Goal: Task Accomplishment & Management: Use online tool/utility

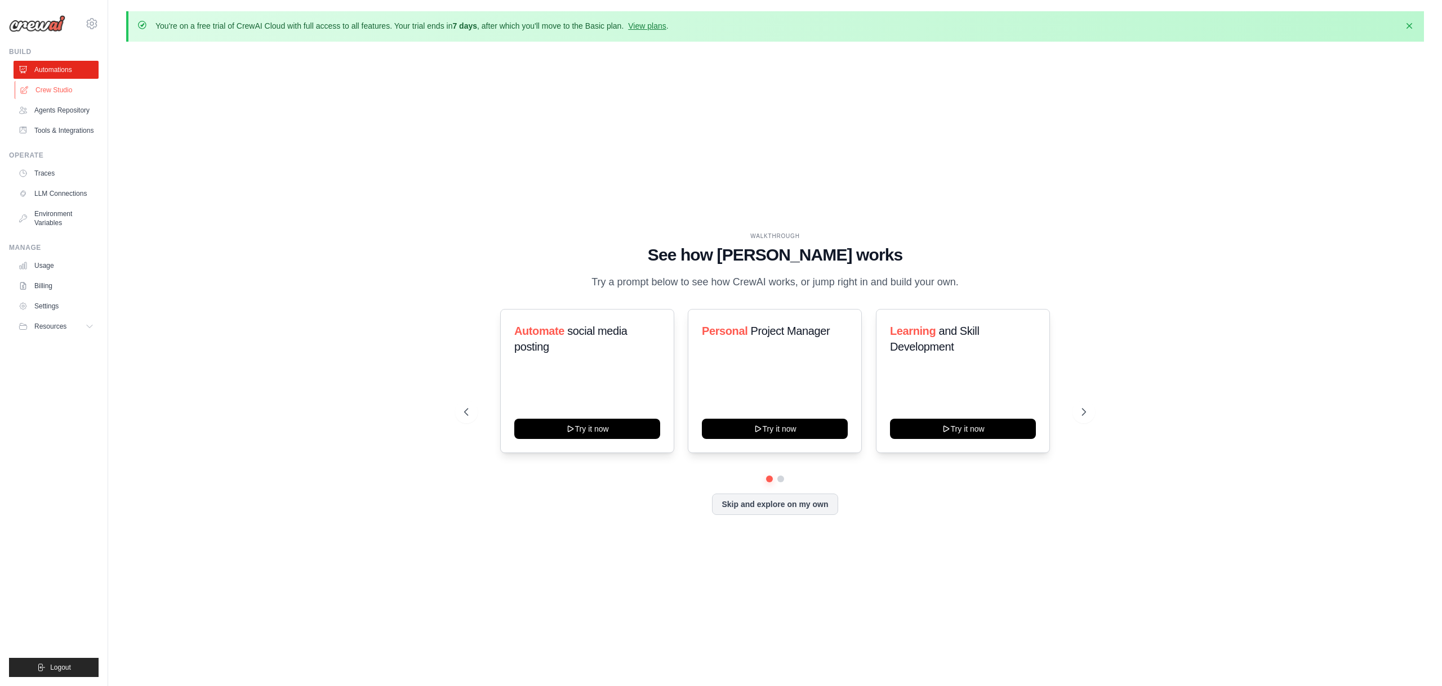
click at [55, 87] on link "Crew Studio" at bounding box center [57, 90] width 85 height 18
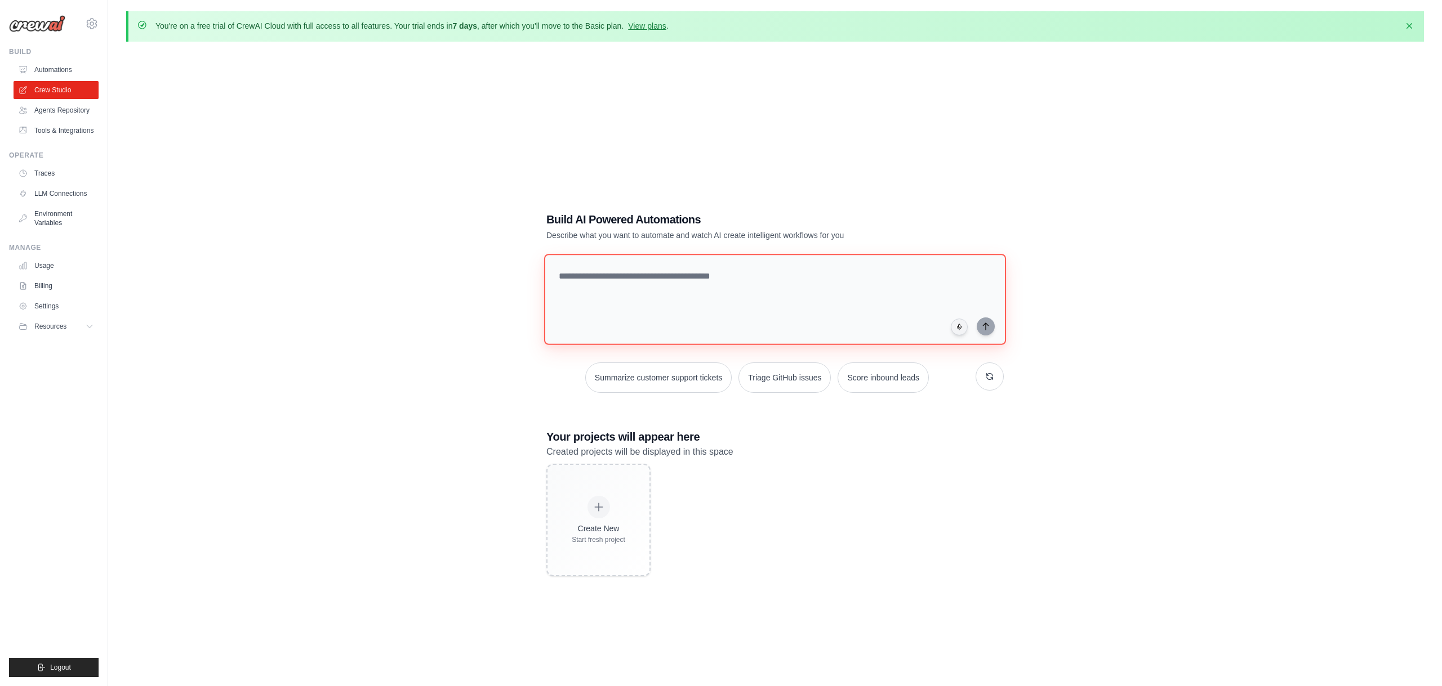
click at [655, 277] on textarea at bounding box center [775, 299] width 462 height 91
type textarea "**********"
click at [662, 25] on link "View plans" at bounding box center [647, 25] width 38 height 9
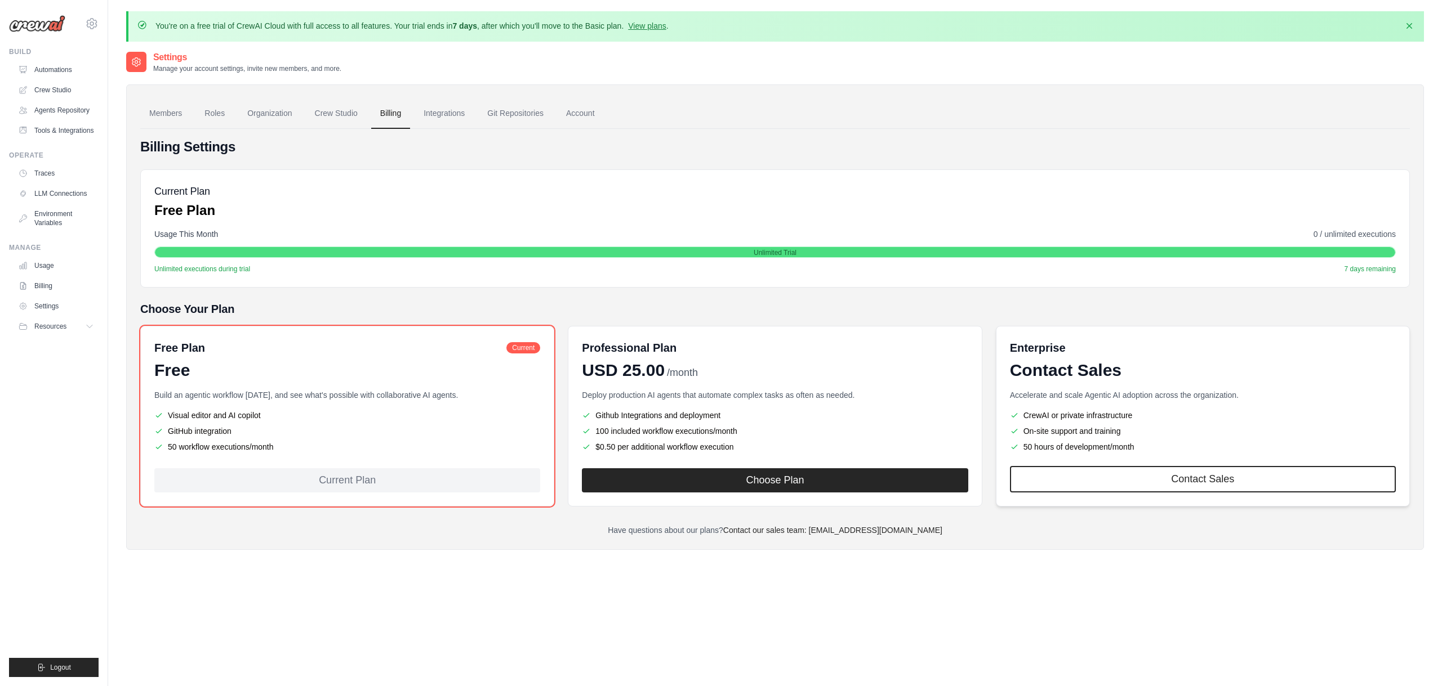
click at [1105, 400] on p "Accelerate and scale Agentic AI adoption across the organization." at bounding box center [1203, 395] width 386 height 11
drag, startPoint x: 235, startPoint y: 416, endPoint x: 296, endPoint y: 450, distance: 69.8
click at [291, 453] on div "Build an agentic workflow today, and see what's possible with collaborative AI …" at bounding box center [347, 422] width 386 height 65
click at [296, 449] on li "50 workflow executions/month" at bounding box center [347, 446] width 386 height 11
drag, startPoint x: 291, startPoint y: 448, endPoint x: 196, endPoint y: 398, distance: 107.6
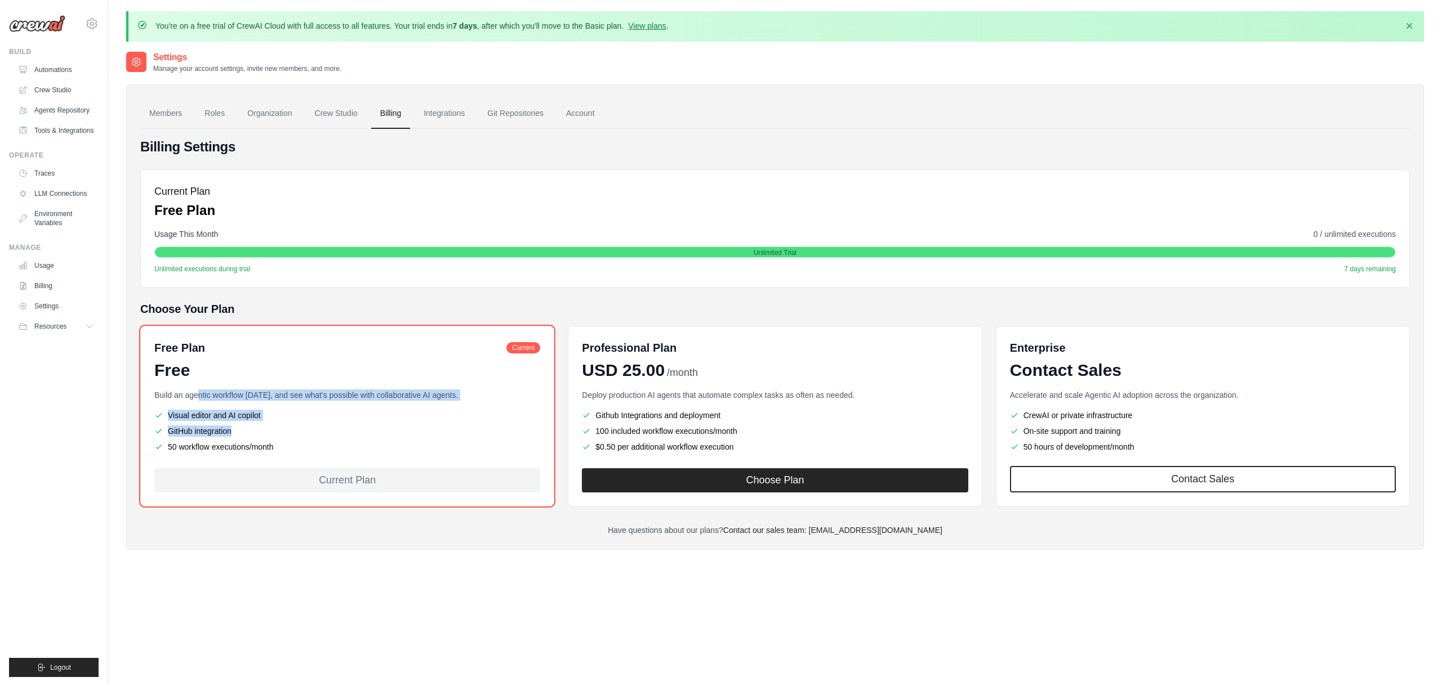
click at [196, 398] on div "Build an agentic workflow today, and see what's possible with collaborative AI …" at bounding box center [347, 422] width 386 height 65
click at [342, 402] on div "Build an agentic workflow today, and see what's possible with collaborative AI …" at bounding box center [347, 422] width 386 height 65
drag, startPoint x: 324, startPoint y: 394, endPoint x: 440, endPoint y: 391, distance: 115.5
click at [440, 391] on p "Build an agentic workflow today, and see what's possible with collaborative AI …" at bounding box center [347, 395] width 386 height 11
drag, startPoint x: 645, startPoint y: 396, endPoint x: 778, endPoint y: 460, distance: 147.9
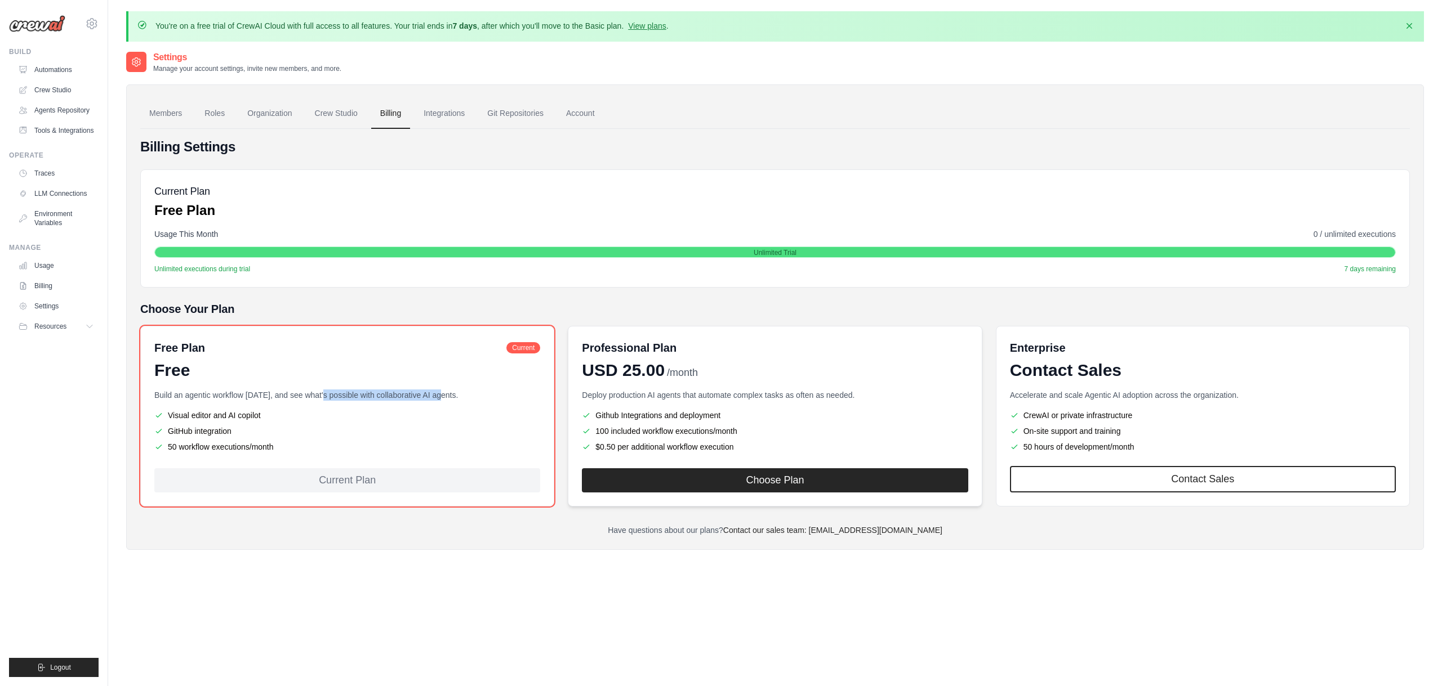
click at [778, 460] on div "Professional Plan USD 25.00 /month Deploy production AI agents that automate co…" at bounding box center [775, 416] width 414 height 181
drag, startPoint x: 313, startPoint y: 28, endPoint x: 407, endPoint y: 27, distance: 94.0
click at [407, 27] on p "You're on a free trial of CrewAI Cloud with full access to all features. Your t…" at bounding box center [411, 25] width 513 height 11
drag, startPoint x: 403, startPoint y: 26, endPoint x: 699, endPoint y: 26, distance: 295.6
click at [699, 26] on div "You're on a free trial of CrewAI Cloud with full access to all features. Your t…" at bounding box center [775, 26] width 1277 height 12
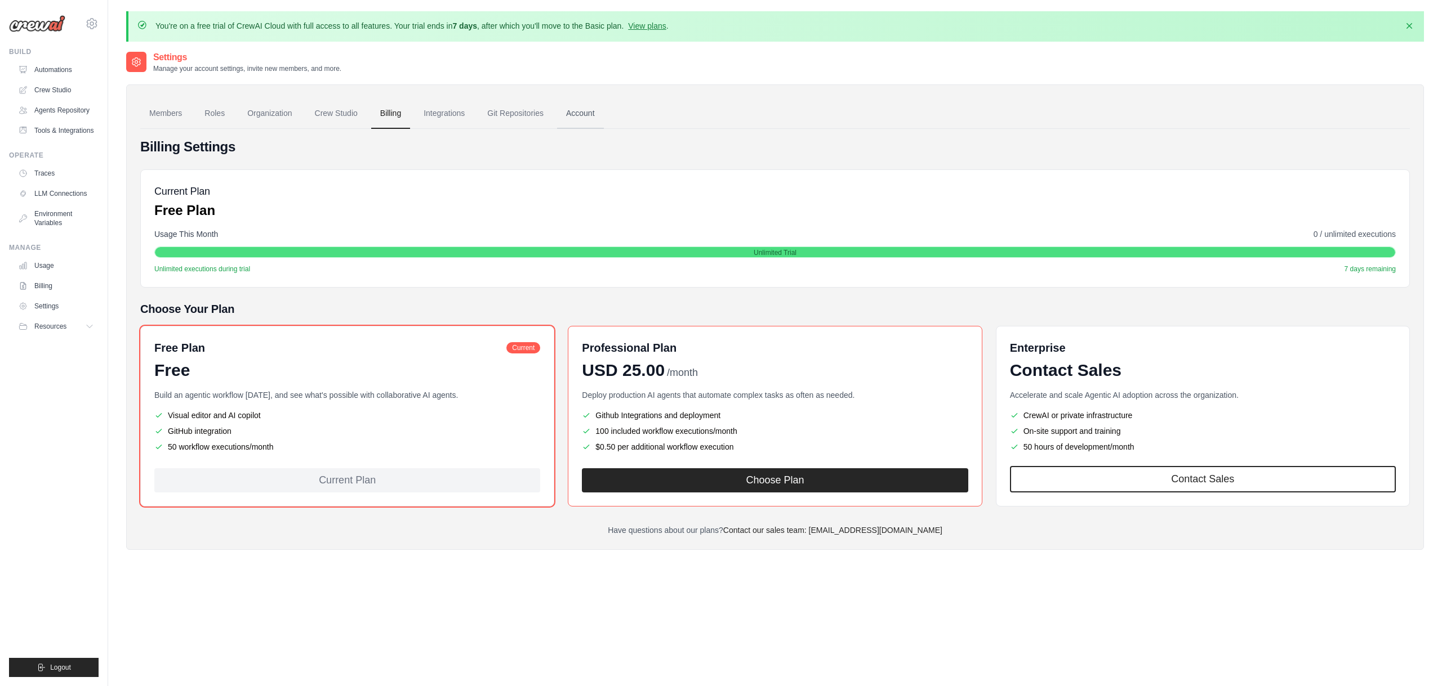
click at [578, 113] on link "Account" at bounding box center [580, 114] width 47 height 30
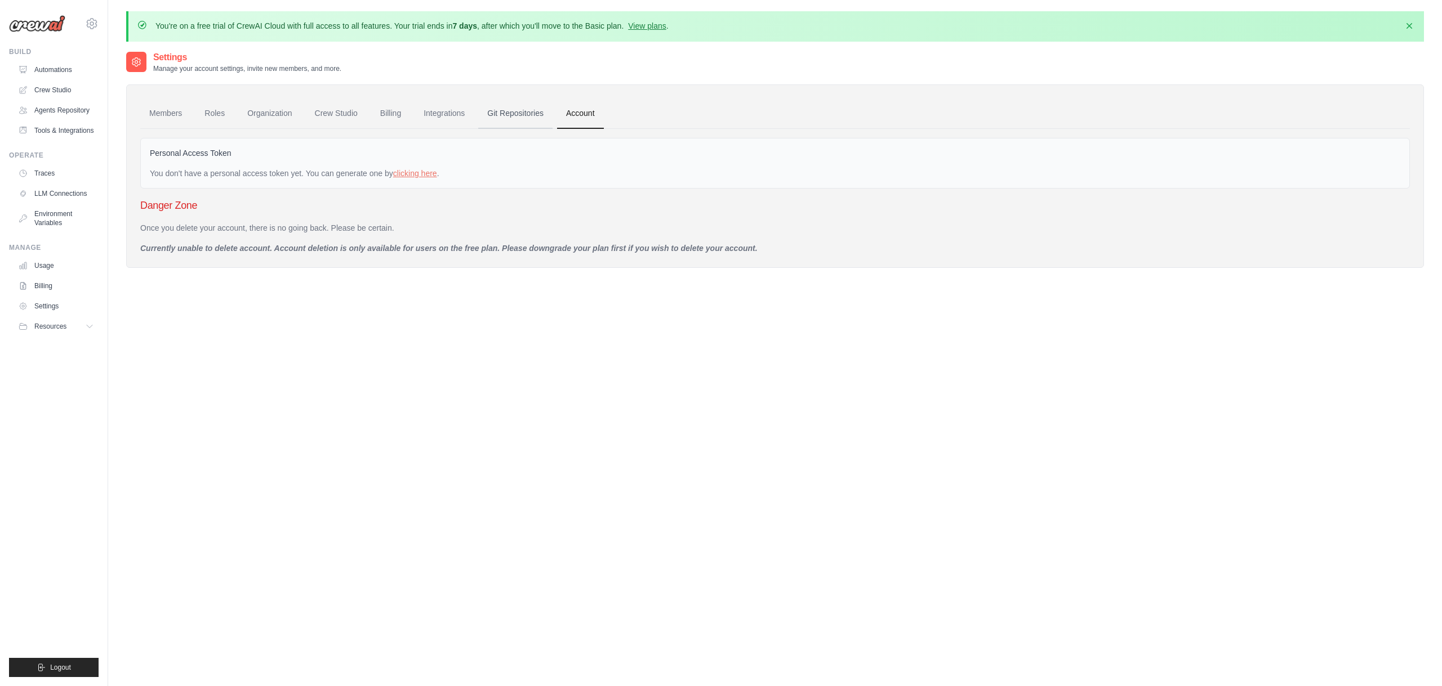
click at [529, 113] on link "Git Repositories" at bounding box center [515, 114] width 74 height 30
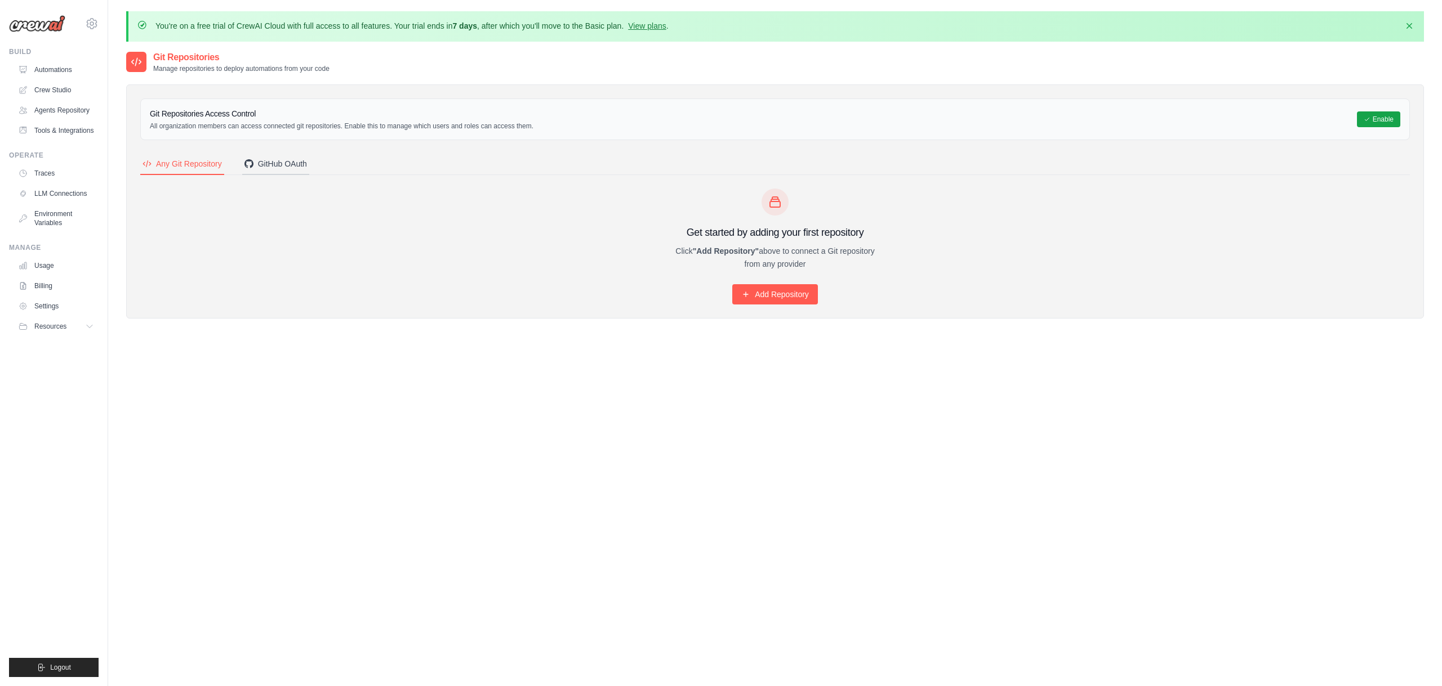
click at [297, 162] on div "GitHub OAuth" at bounding box center [275, 163] width 63 height 11
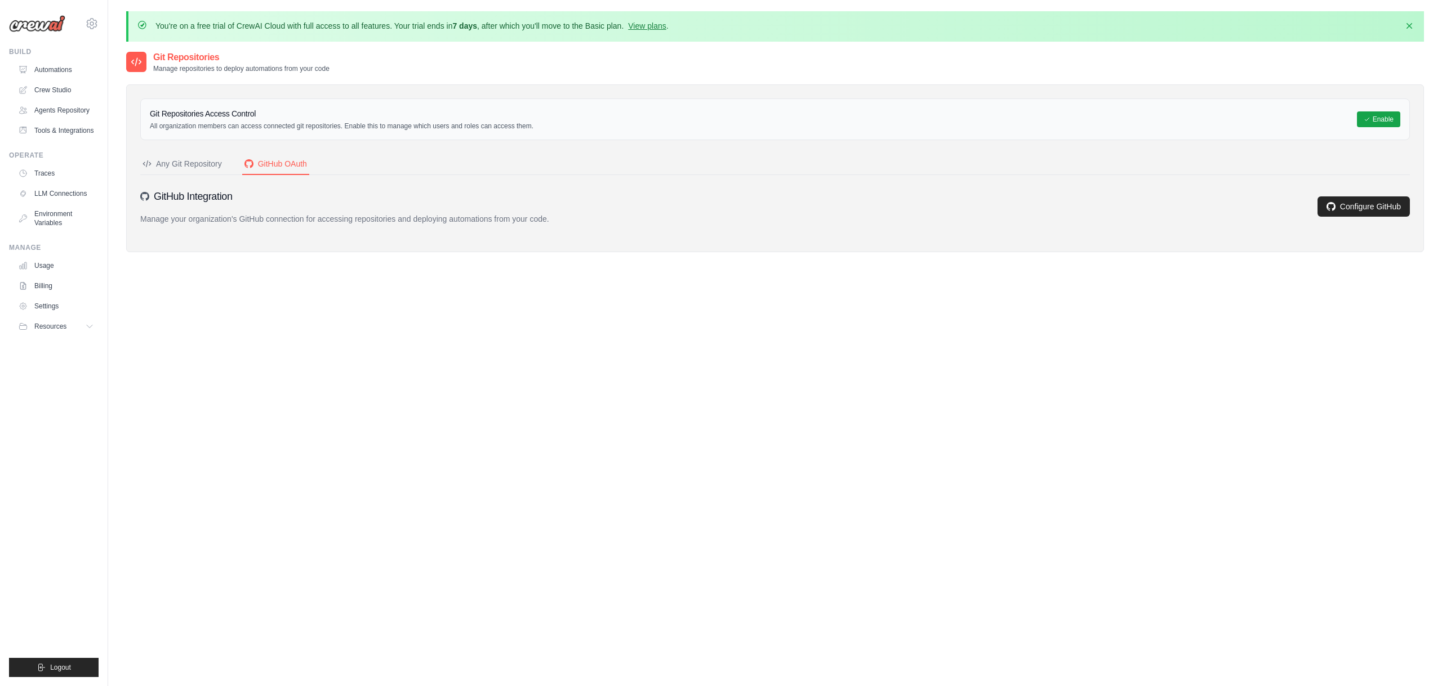
click at [209, 164] on div "Any Git Repository" at bounding box center [181, 163] width 79 height 11
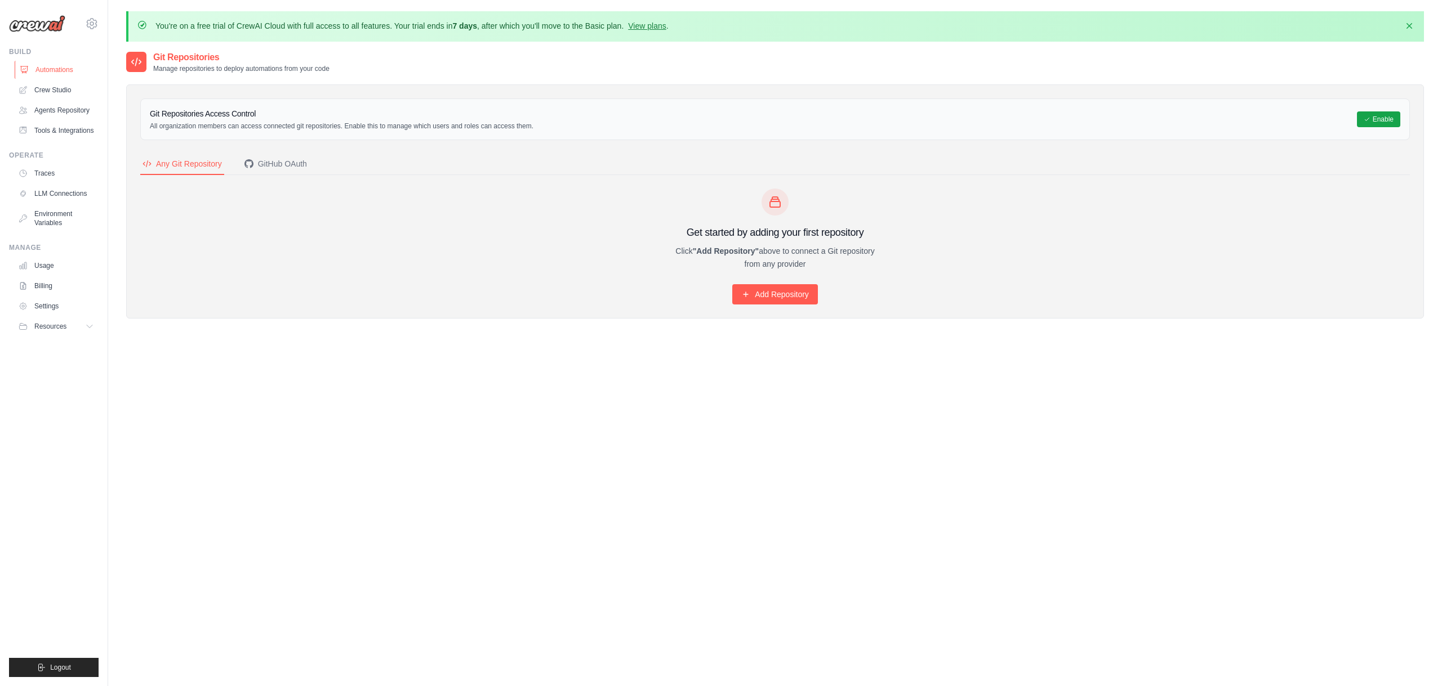
click at [91, 71] on link "Automations" at bounding box center [57, 70] width 85 height 18
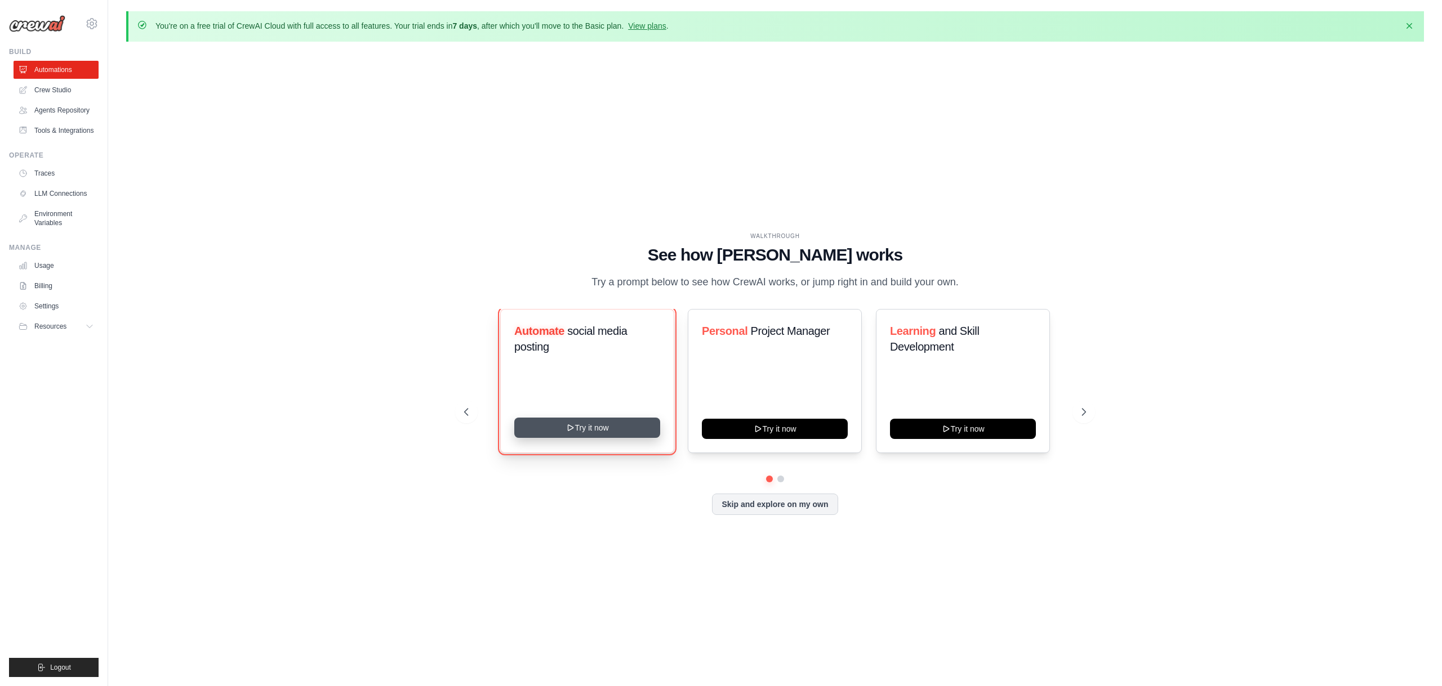
click at [582, 424] on button "Try it now" at bounding box center [587, 428] width 146 height 20
click at [72, 127] on link "Tools & Integrations" at bounding box center [57, 131] width 85 height 18
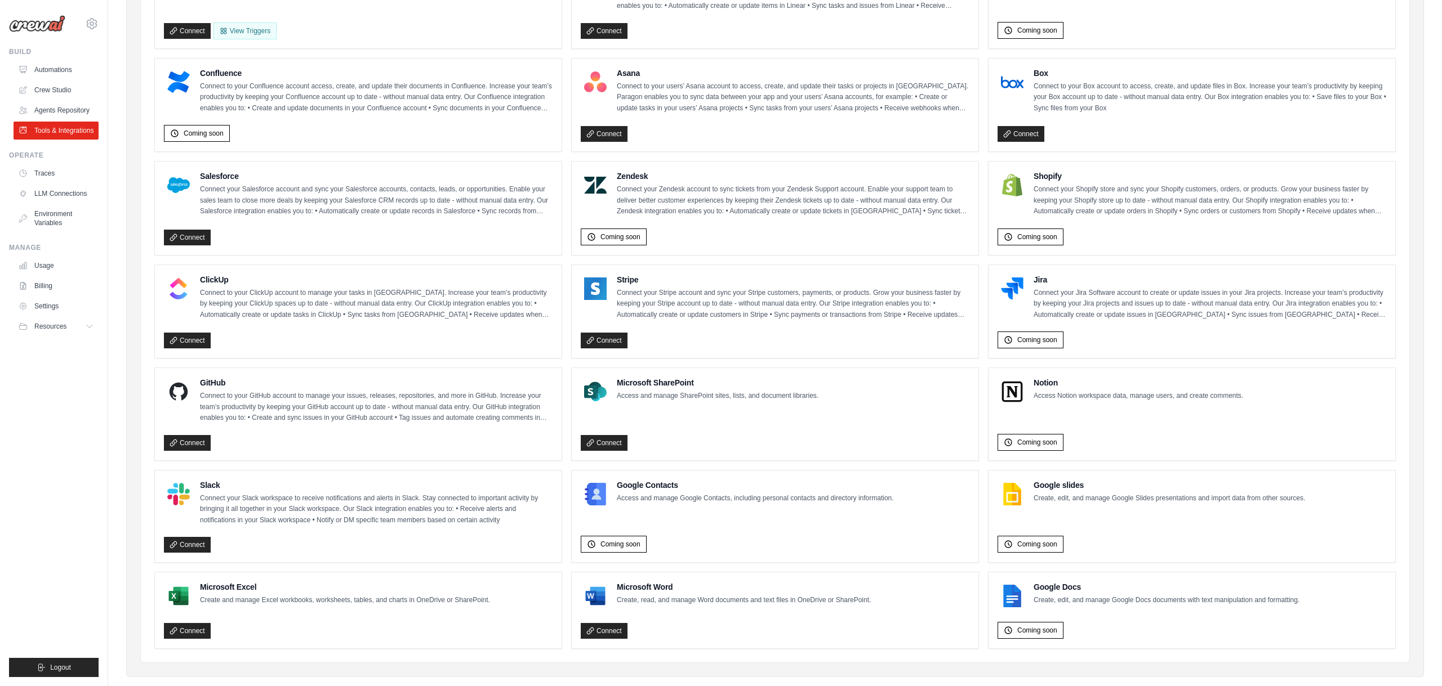
scroll to position [418, 0]
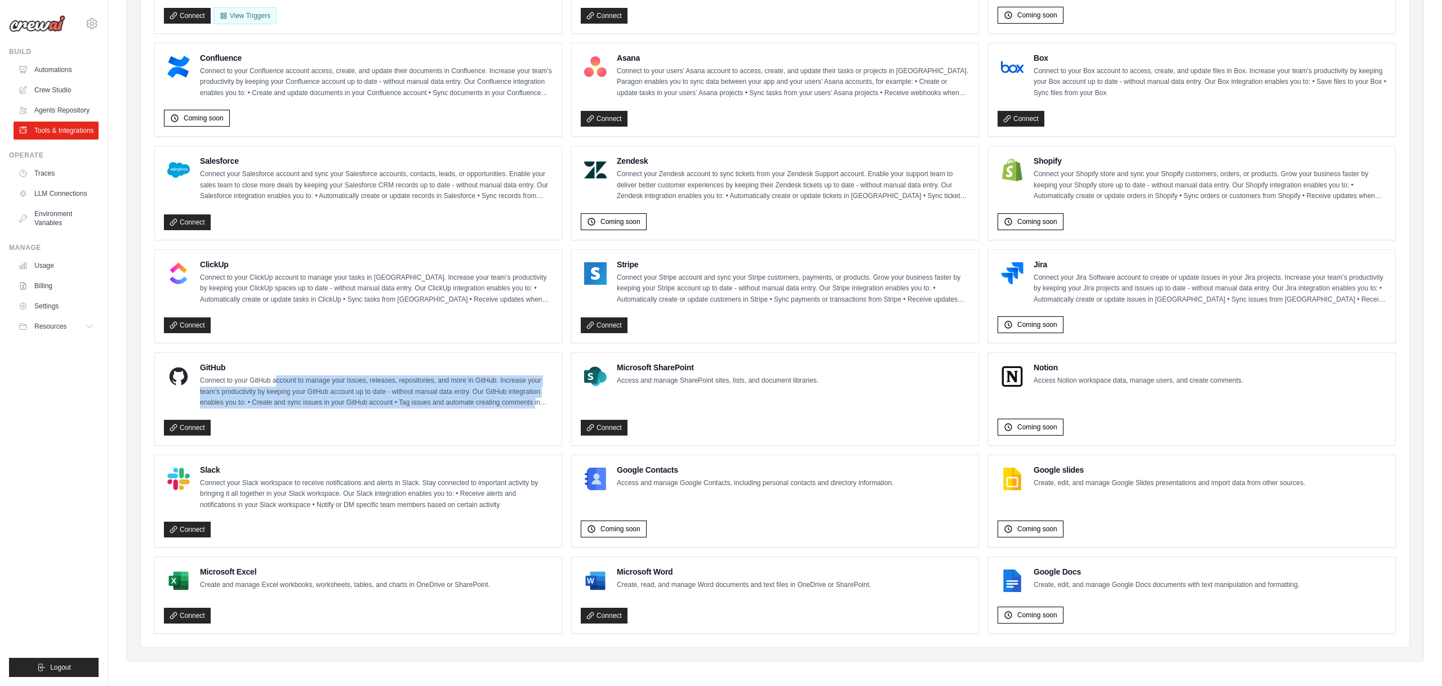
drag, startPoint x: 276, startPoint y: 377, endPoint x: 534, endPoint y: 404, distance: 259.3
click at [534, 404] on p "Connect to your GitHub account to manage your issues, releases, repositories, a…" at bounding box center [376, 392] width 353 height 33
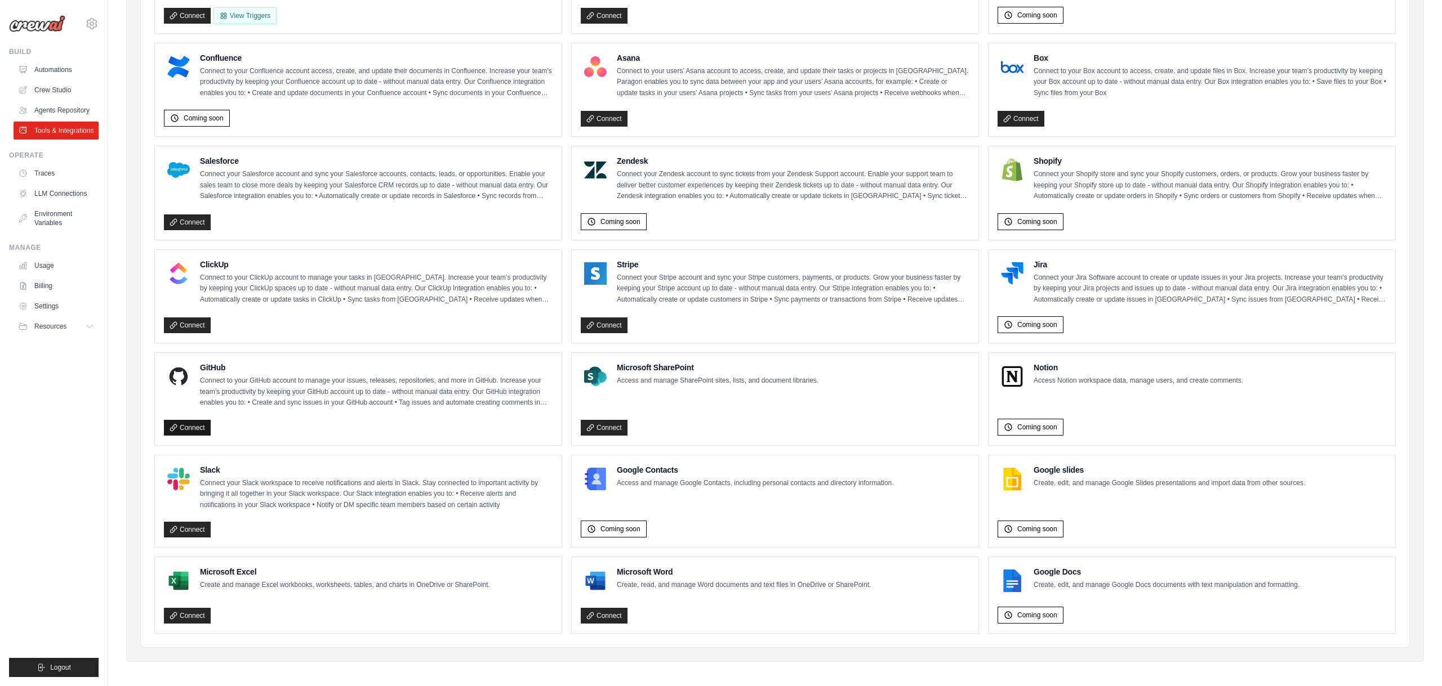
click at [187, 428] on link "Connect" at bounding box center [187, 428] width 47 height 16
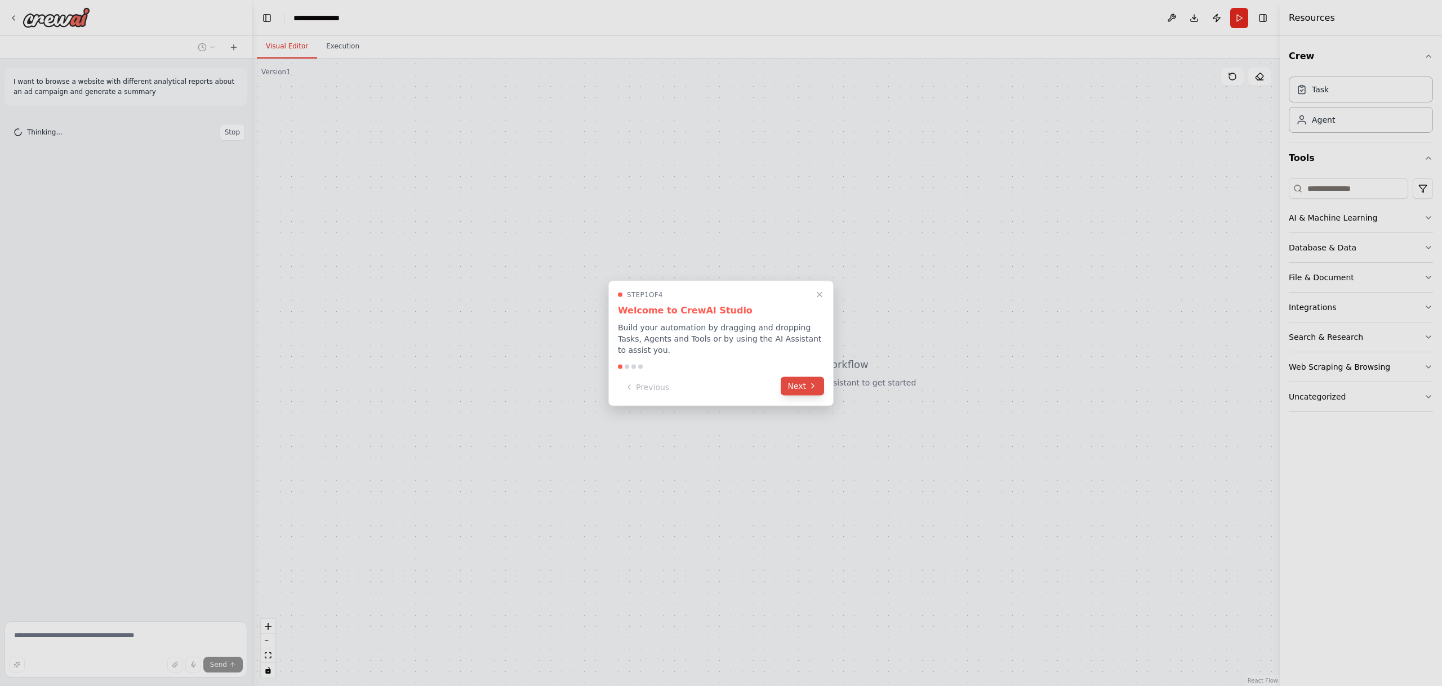
click at [805, 391] on button "Next" at bounding box center [801, 386] width 43 height 19
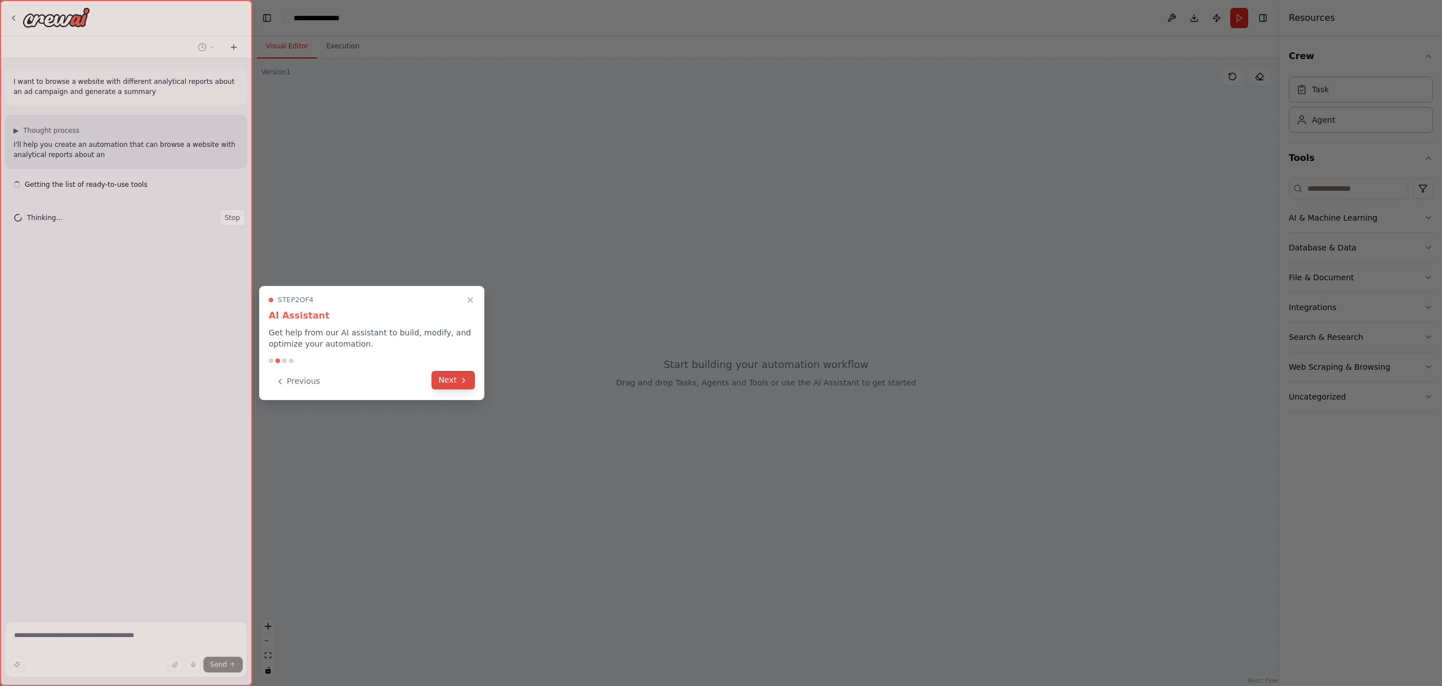
click at [449, 381] on button "Next" at bounding box center [452, 380] width 43 height 19
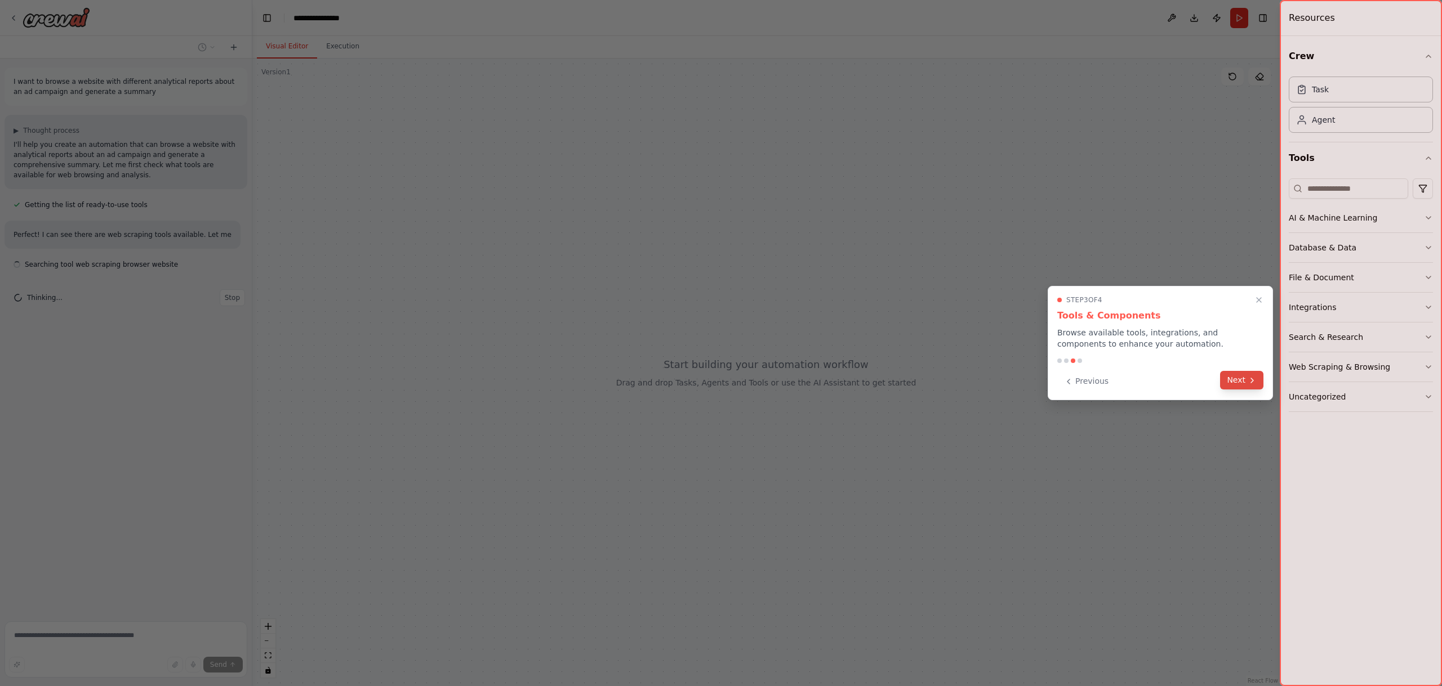
click at [1223, 379] on button "Next" at bounding box center [1241, 380] width 43 height 19
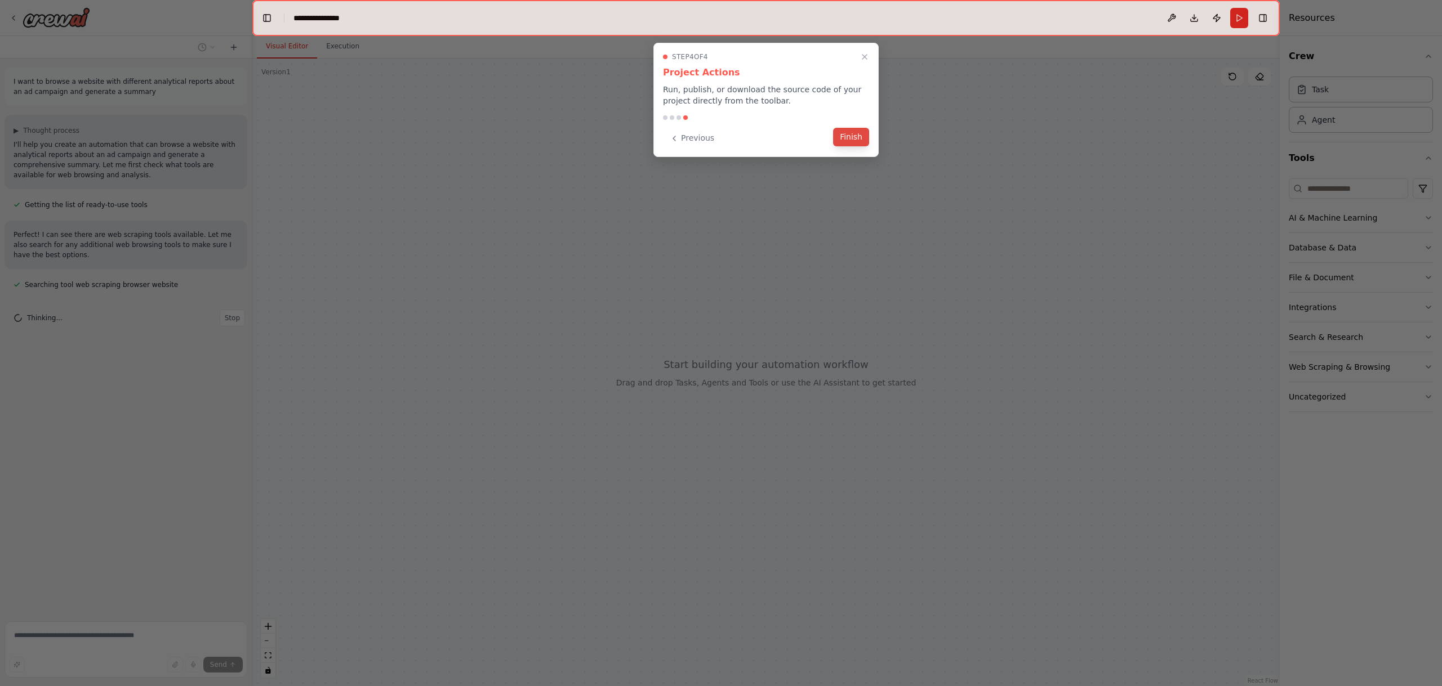
click at [836, 144] on button "Finish" at bounding box center [851, 137] width 36 height 19
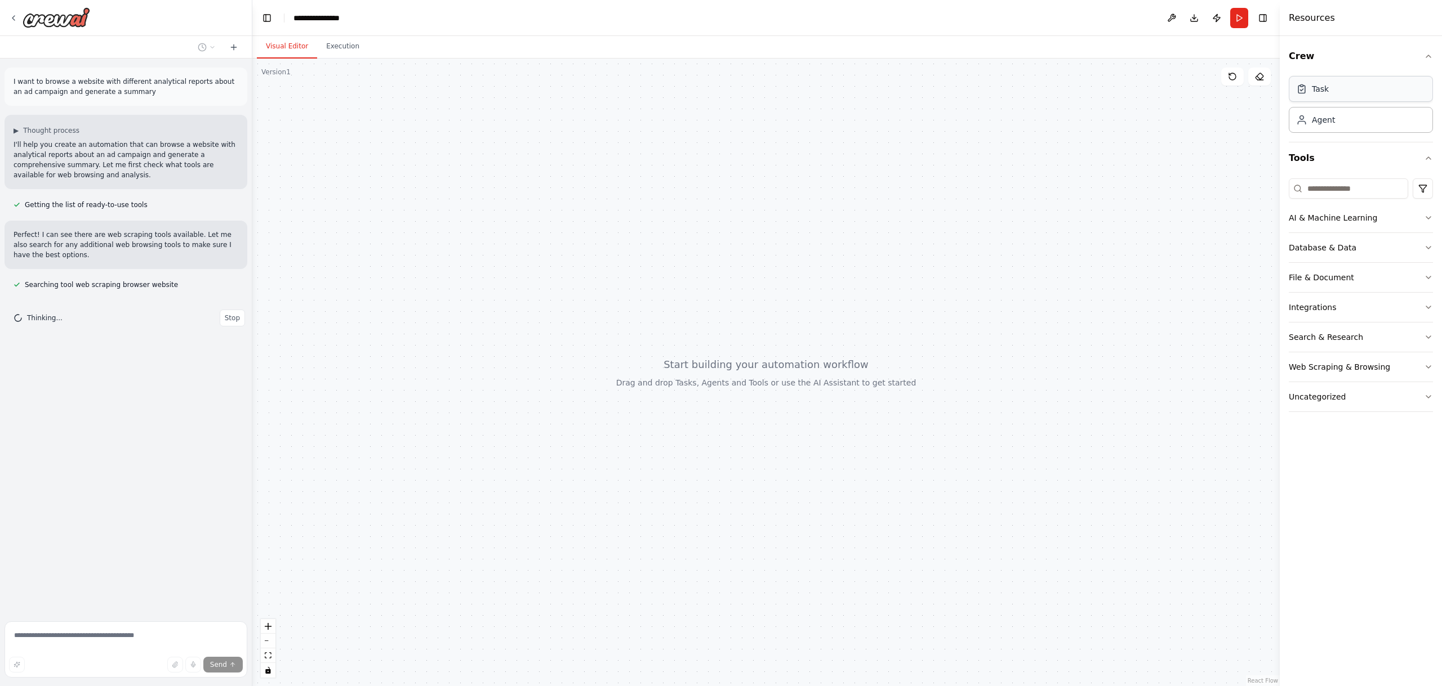
click at [1361, 88] on div "Task" at bounding box center [1360, 89] width 144 height 26
click at [1355, 111] on div "Agent" at bounding box center [1360, 119] width 144 height 26
click at [1354, 89] on div "Task" at bounding box center [1360, 89] width 144 height 26
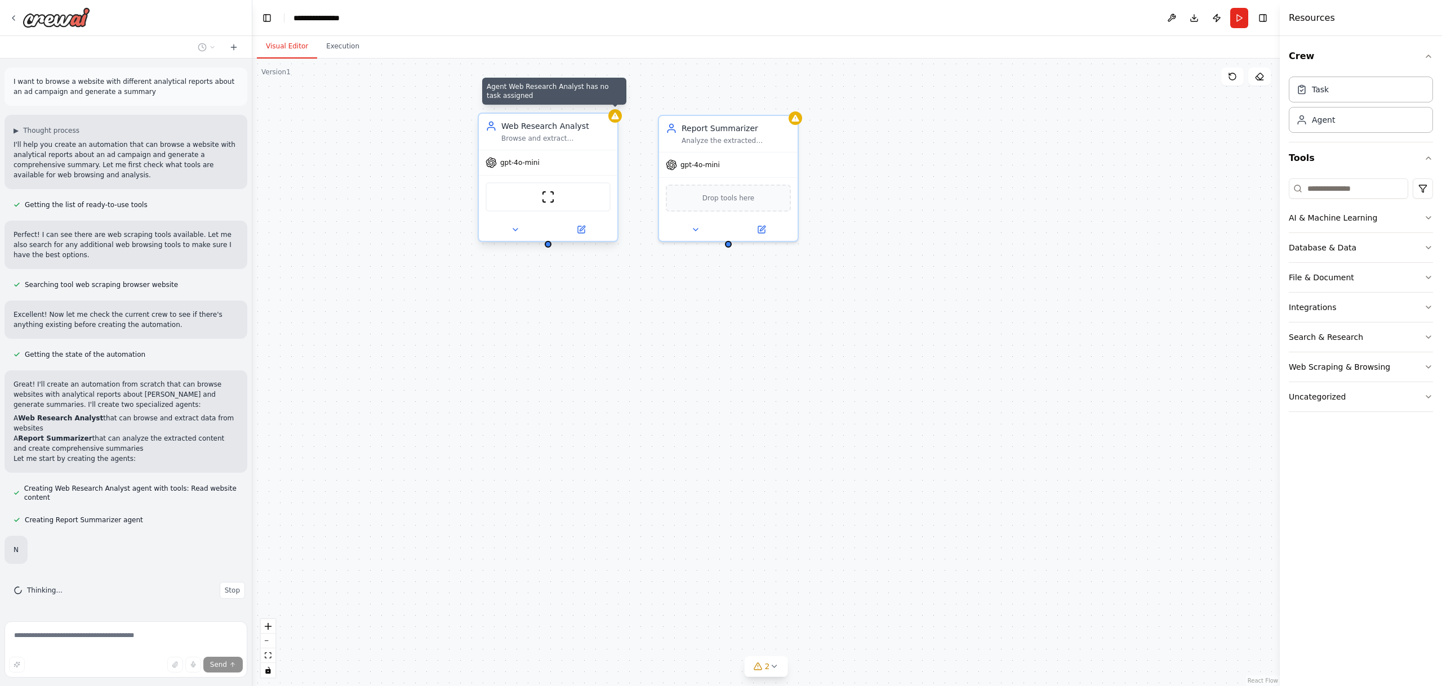
click at [617, 119] on icon at bounding box center [614, 116] width 7 height 7
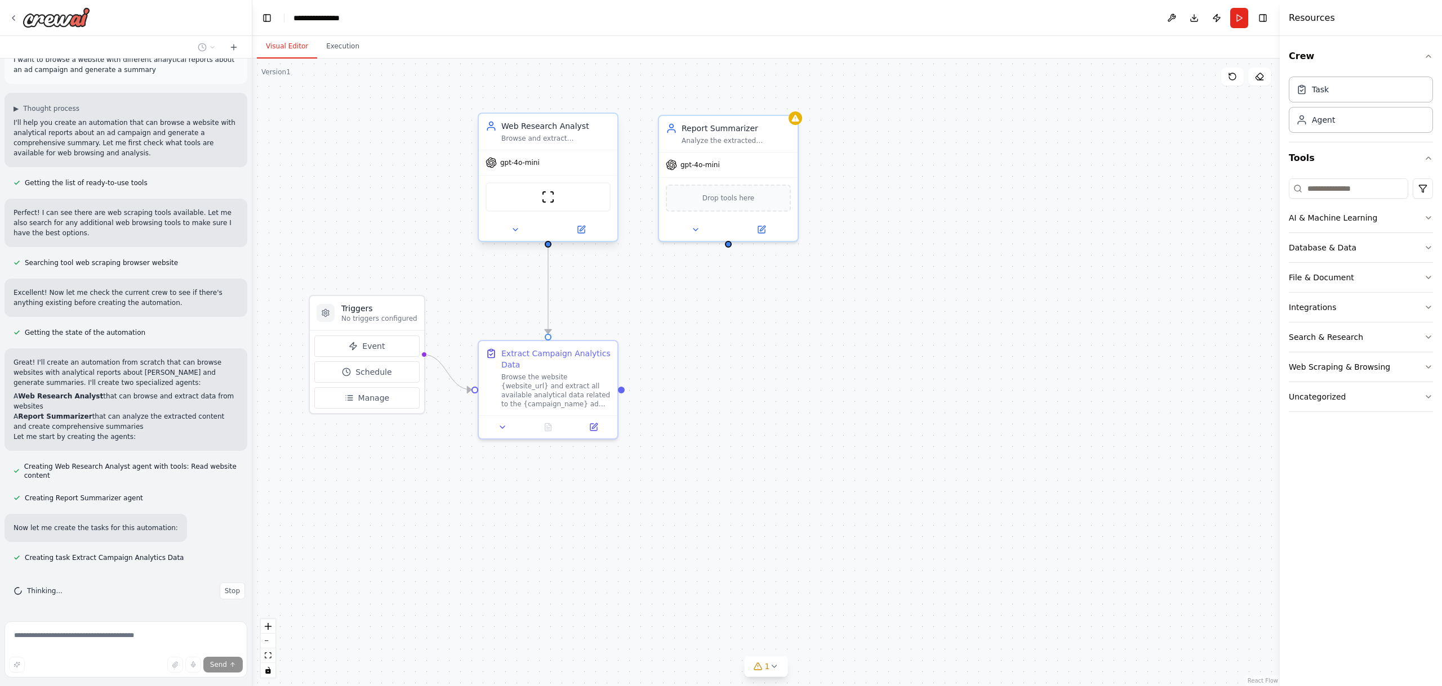
scroll to position [44, 0]
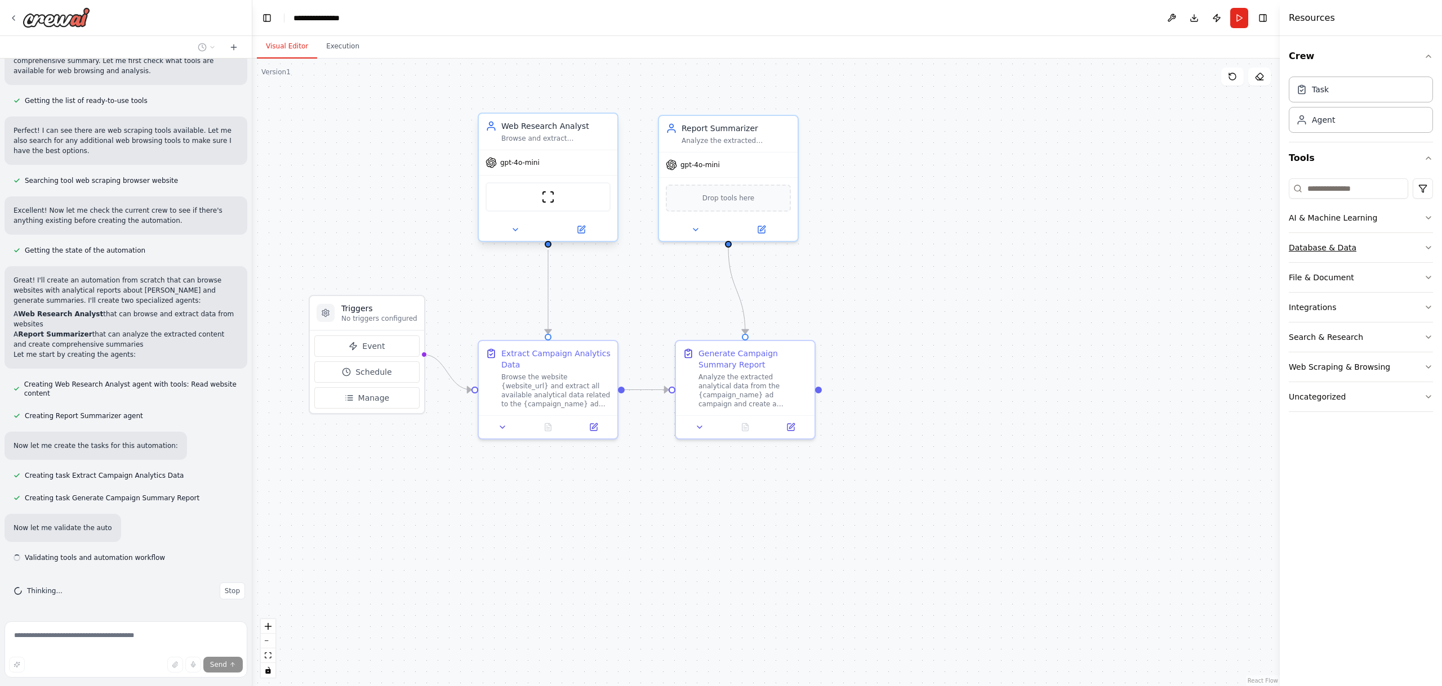
click at [1380, 244] on button "Database & Data" at bounding box center [1360, 247] width 144 height 29
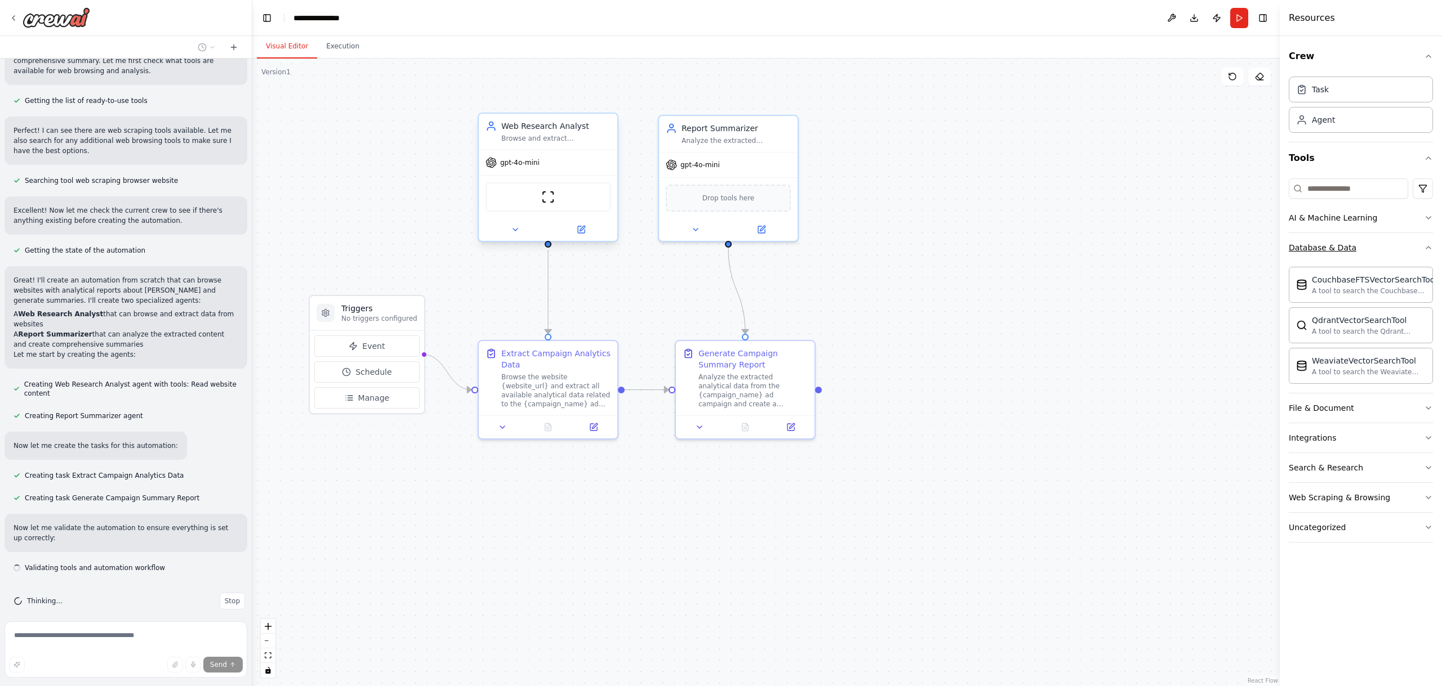
scroll to position [114, 0]
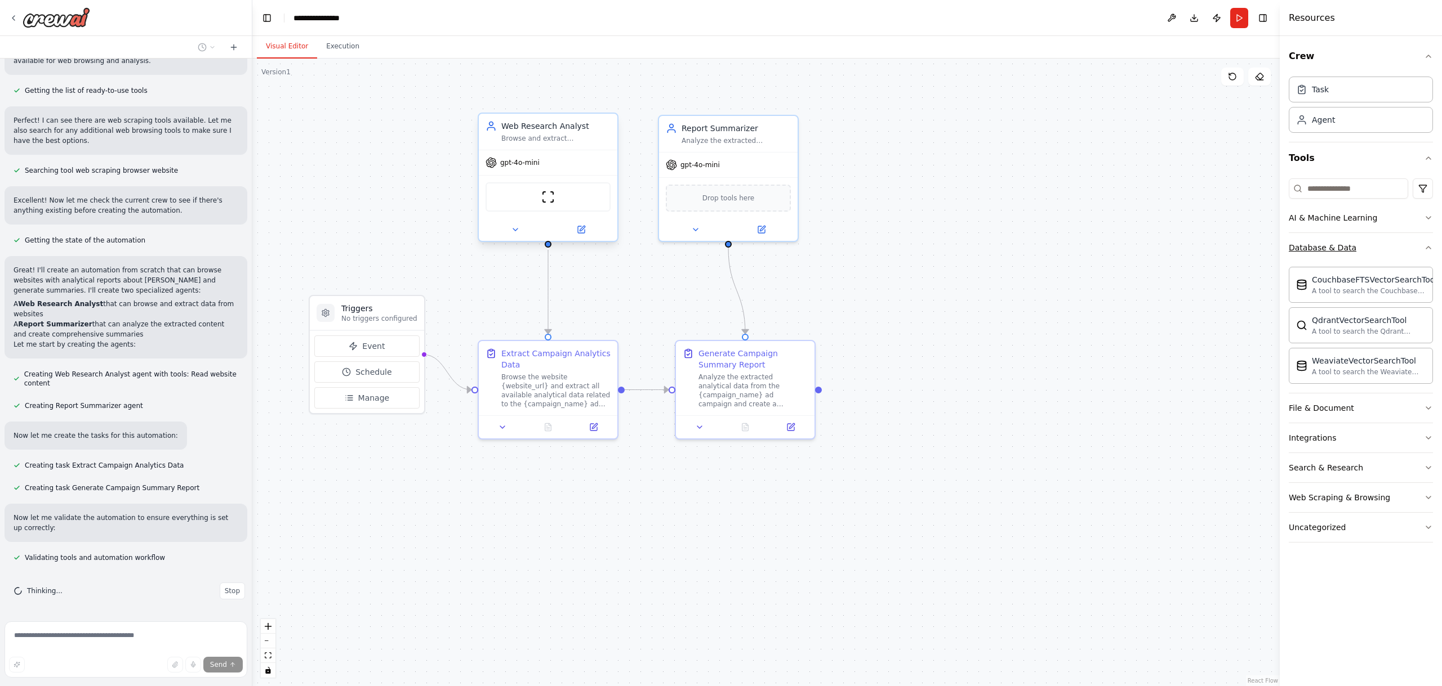
click at [1380, 244] on button "Database & Data" at bounding box center [1360, 247] width 144 height 29
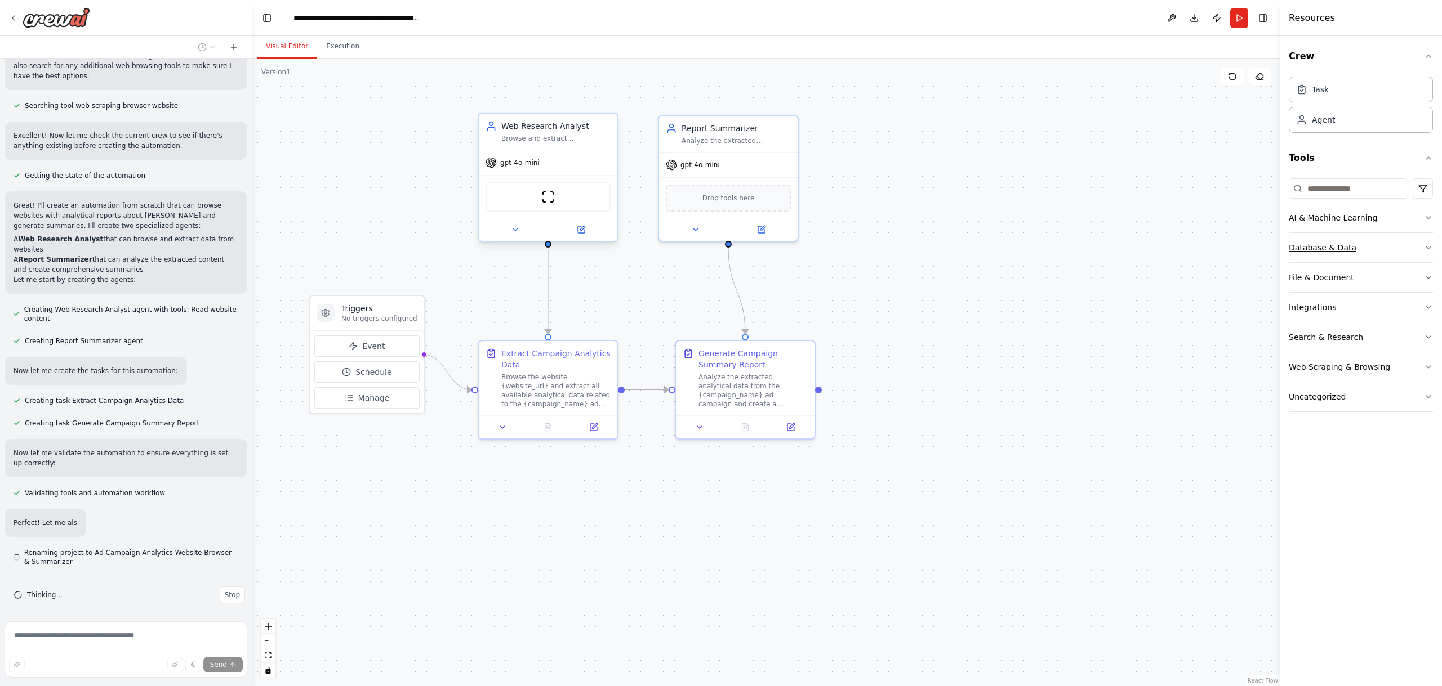
scroll to position [183, 0]
click at [1362, 284] on button "File & Document" at bounding box center [1360, 277] width 144 height 29
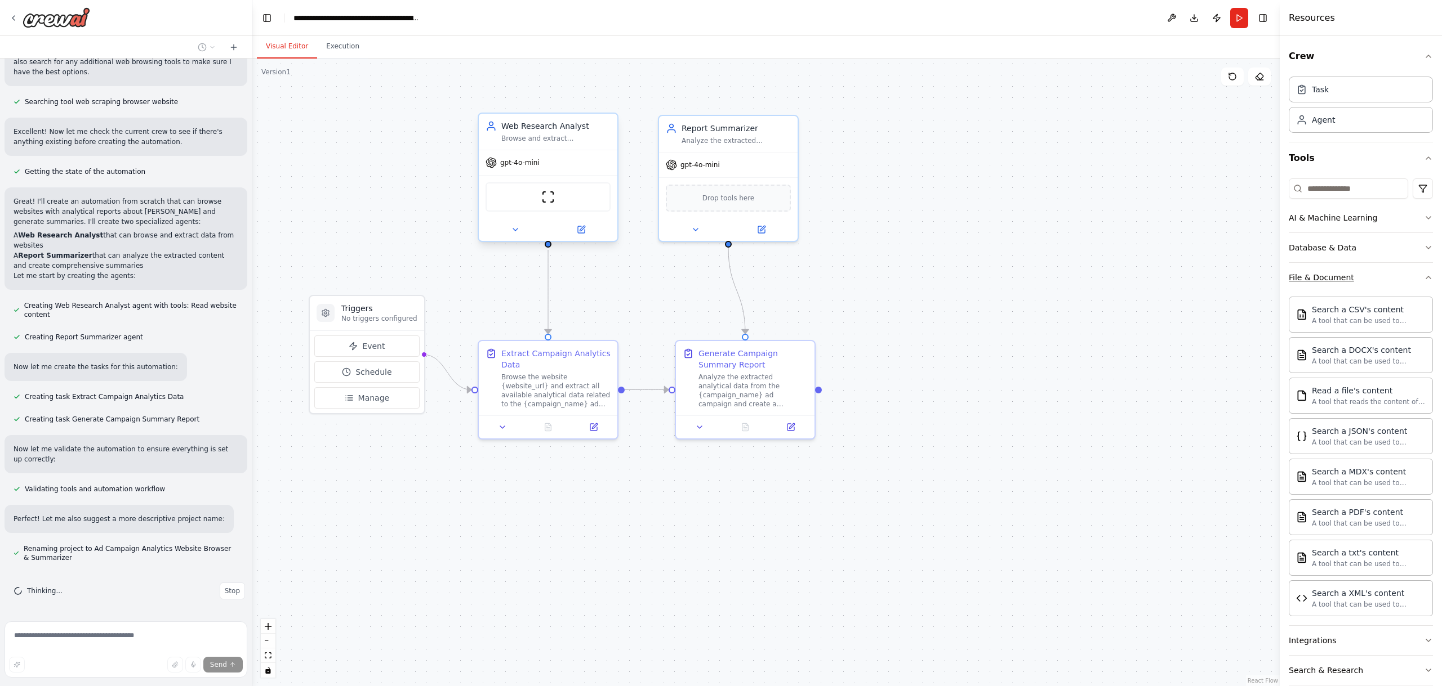
click at [1362, 284] on button "File & Document" at bounding box center [1360, 277] width 144 height 29
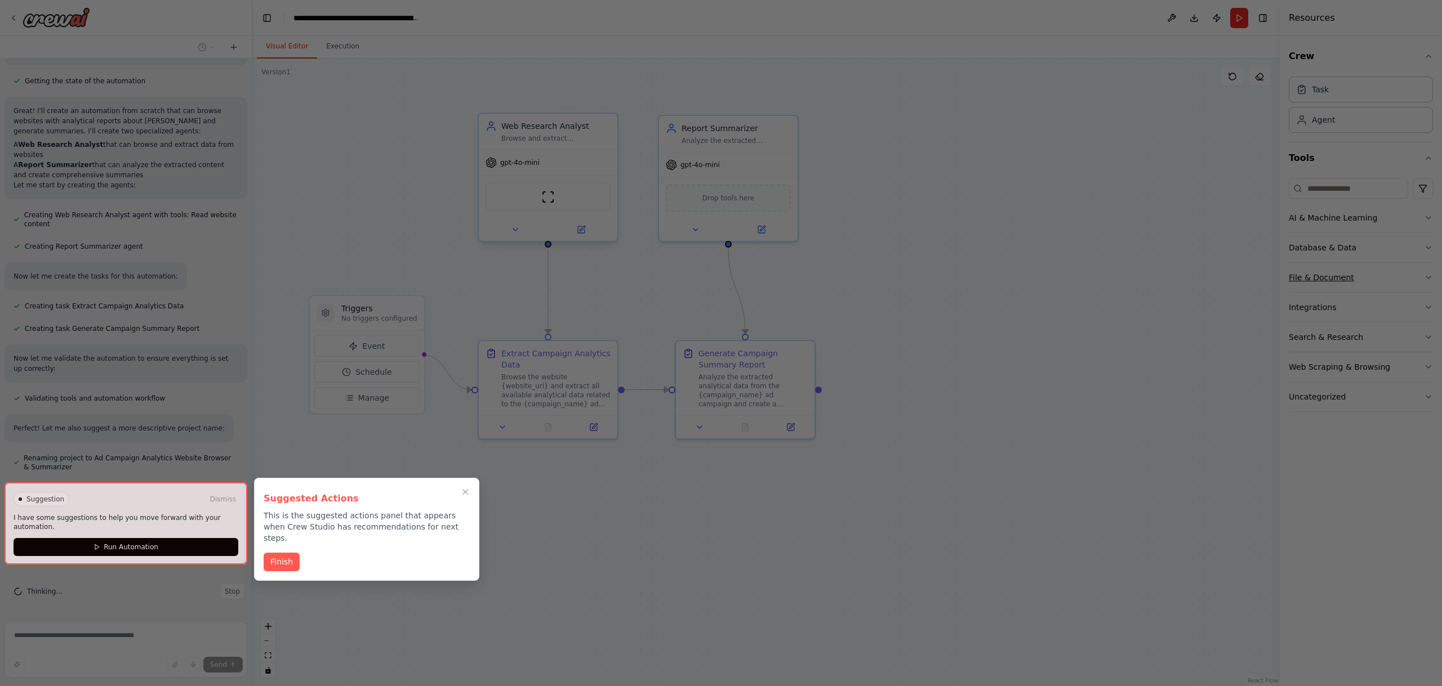
scroll to position [274, 0]
click at [286, 554] on button "Finish" at bounding box center [282, 561] width 36 height 19
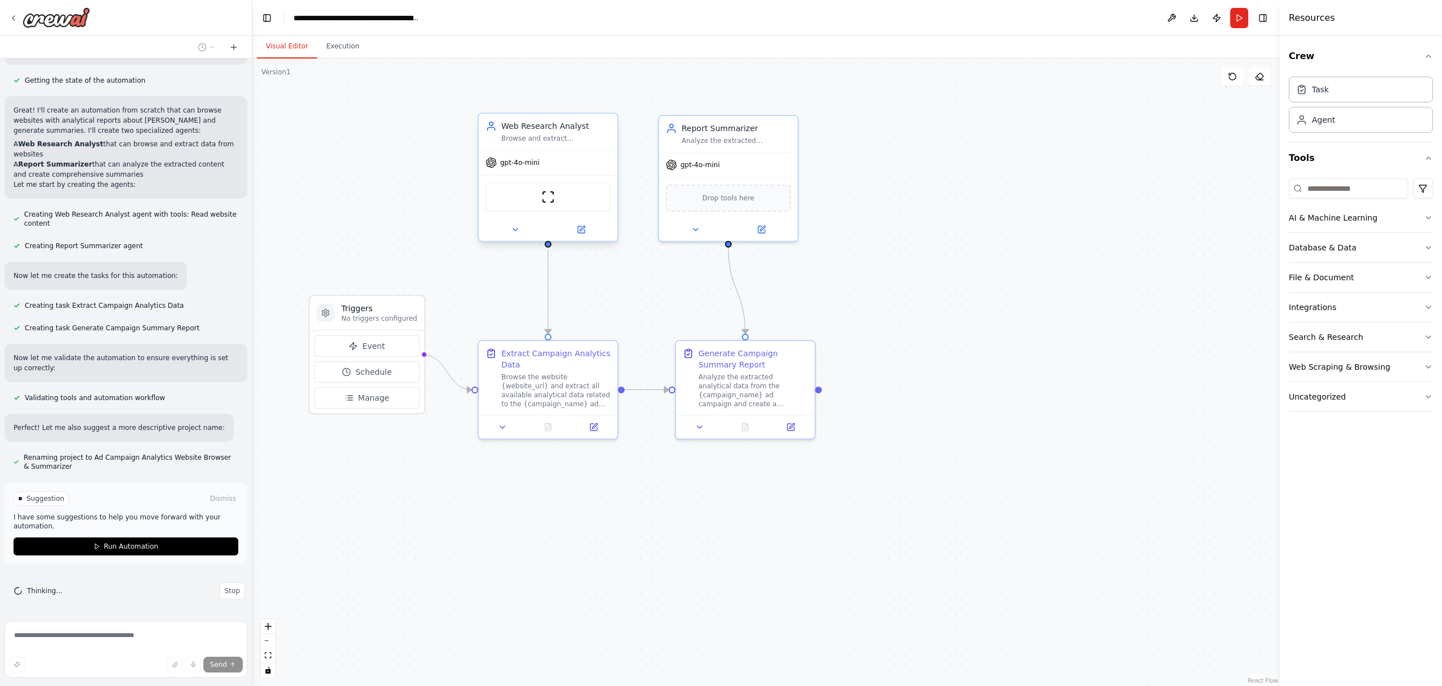
click at [530, 153] on div "gpt-4o-mini" at bounding box center [548, 162] width 139 height 25
click at [578, 228] on icon at bounding box center [581, 229] width 7 height 7
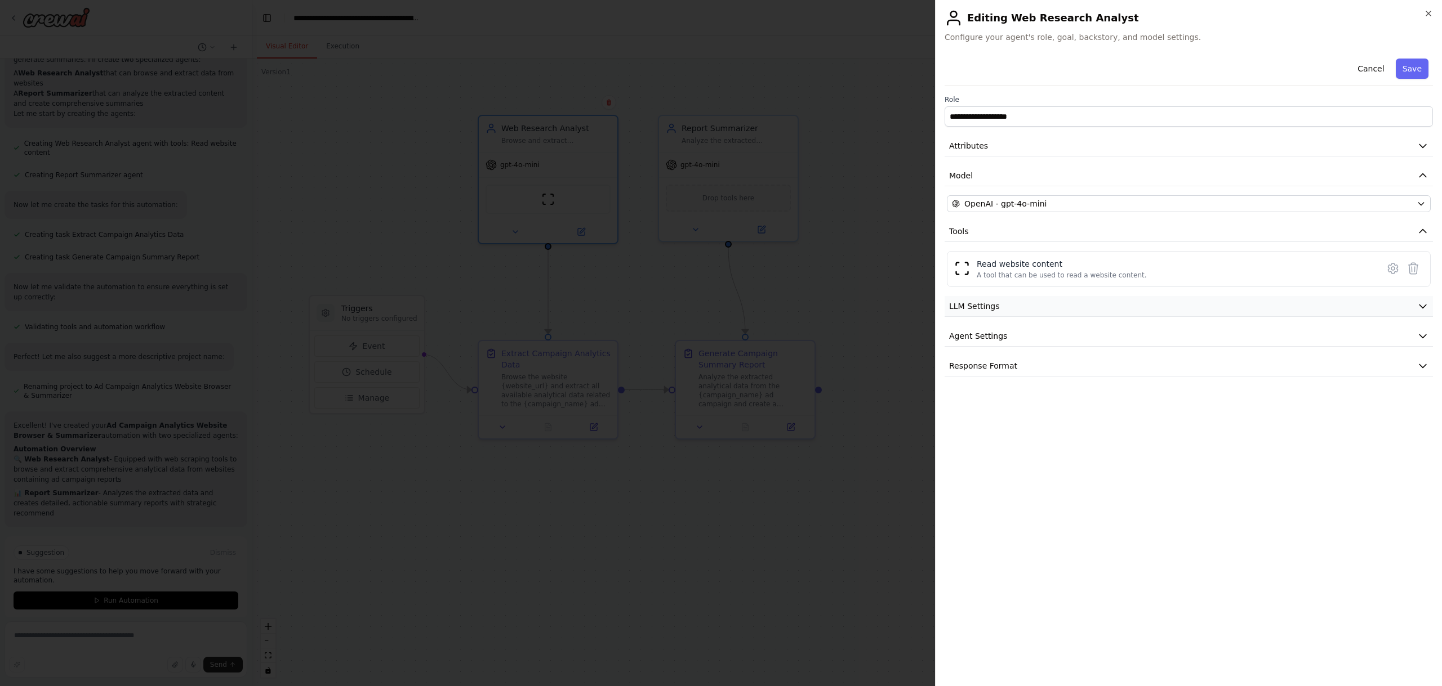
click at [1425, 302] on icon "button" at bounding box center [1422, 306] width 11 height 11
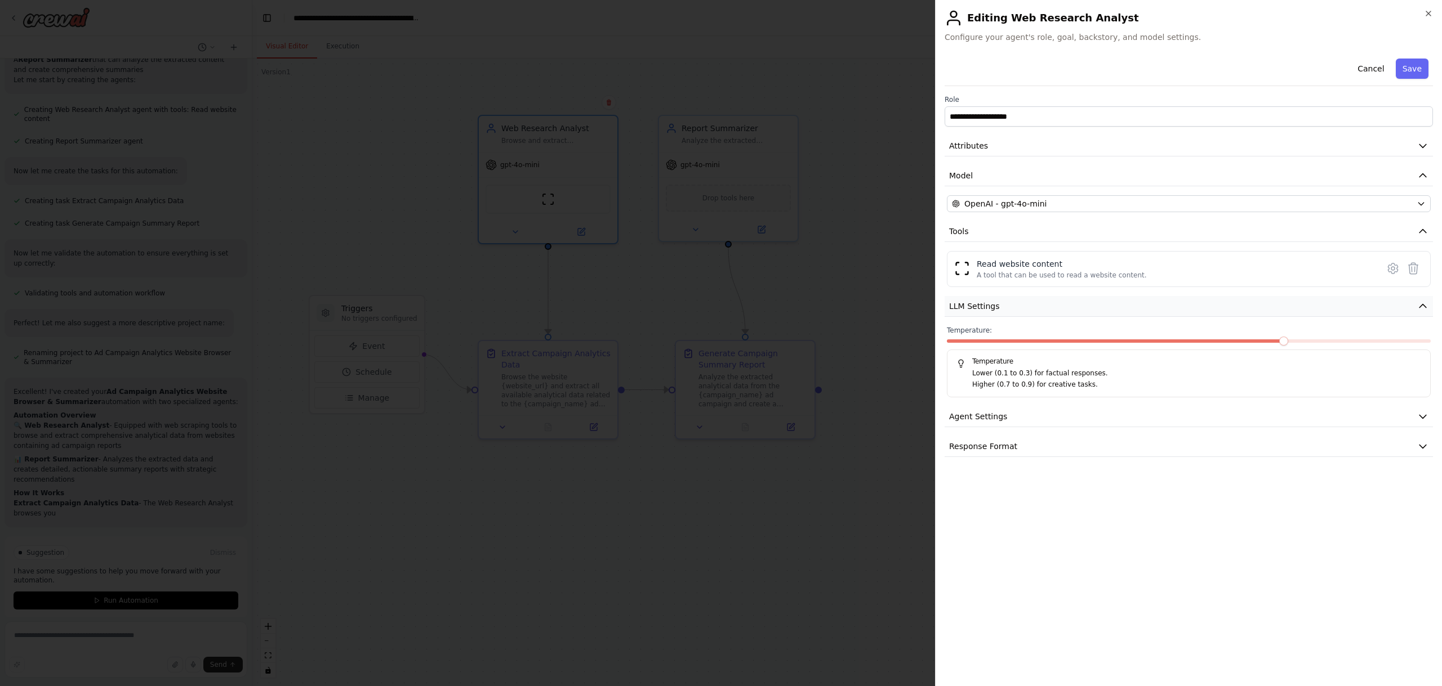
click at [1425, 302] on icon "button" at bounding box center [1422, 306] width 11 height 11
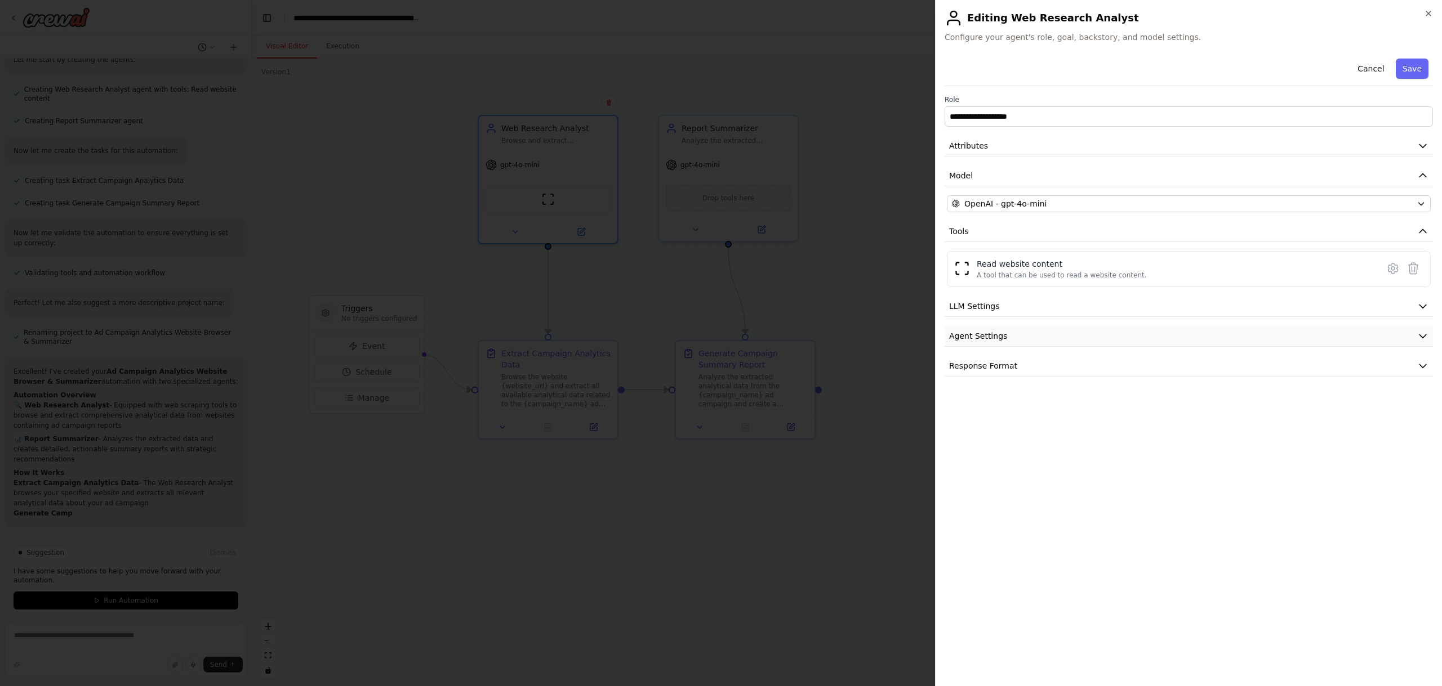
click at [1419, 328] on button "Agent Settings" at bounding box center [1188, 336] width 488 height 21
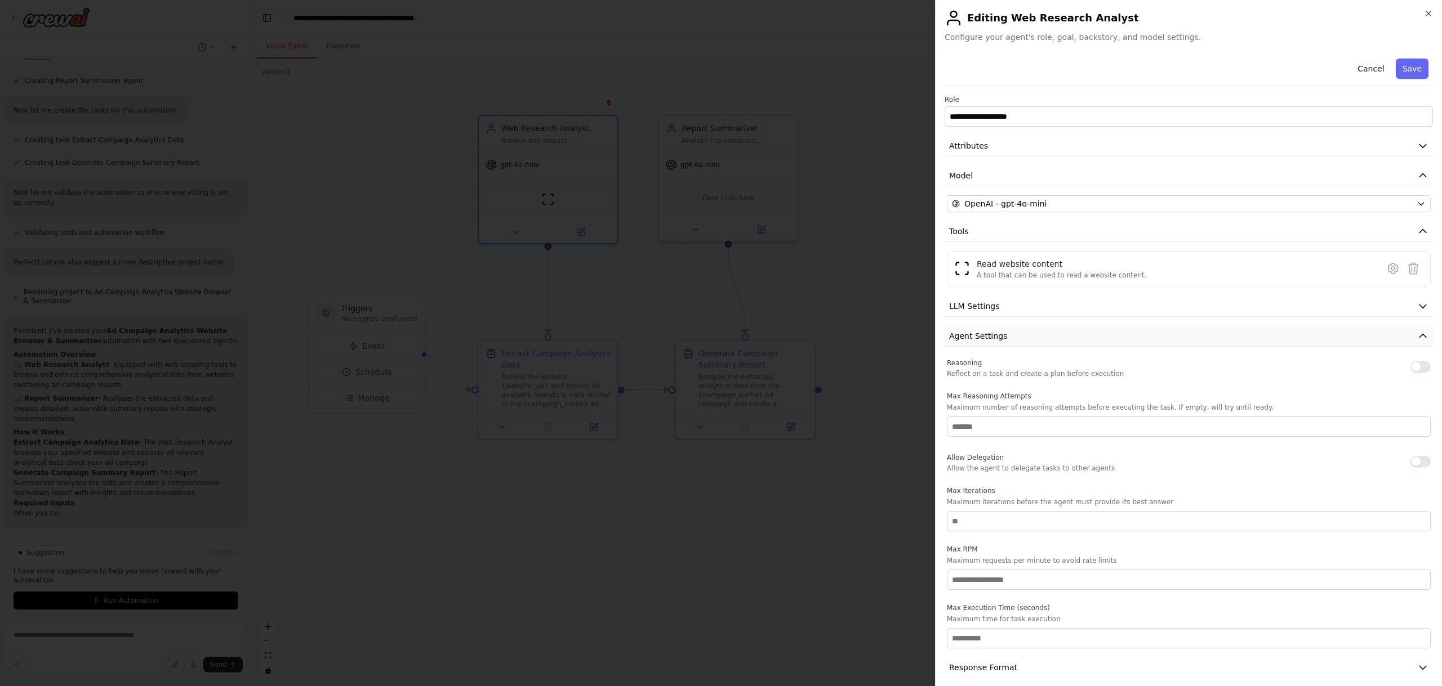
click at [1419, 328] on button "Agent Settings" at bounding box center [1188, 336] width 488 height 21
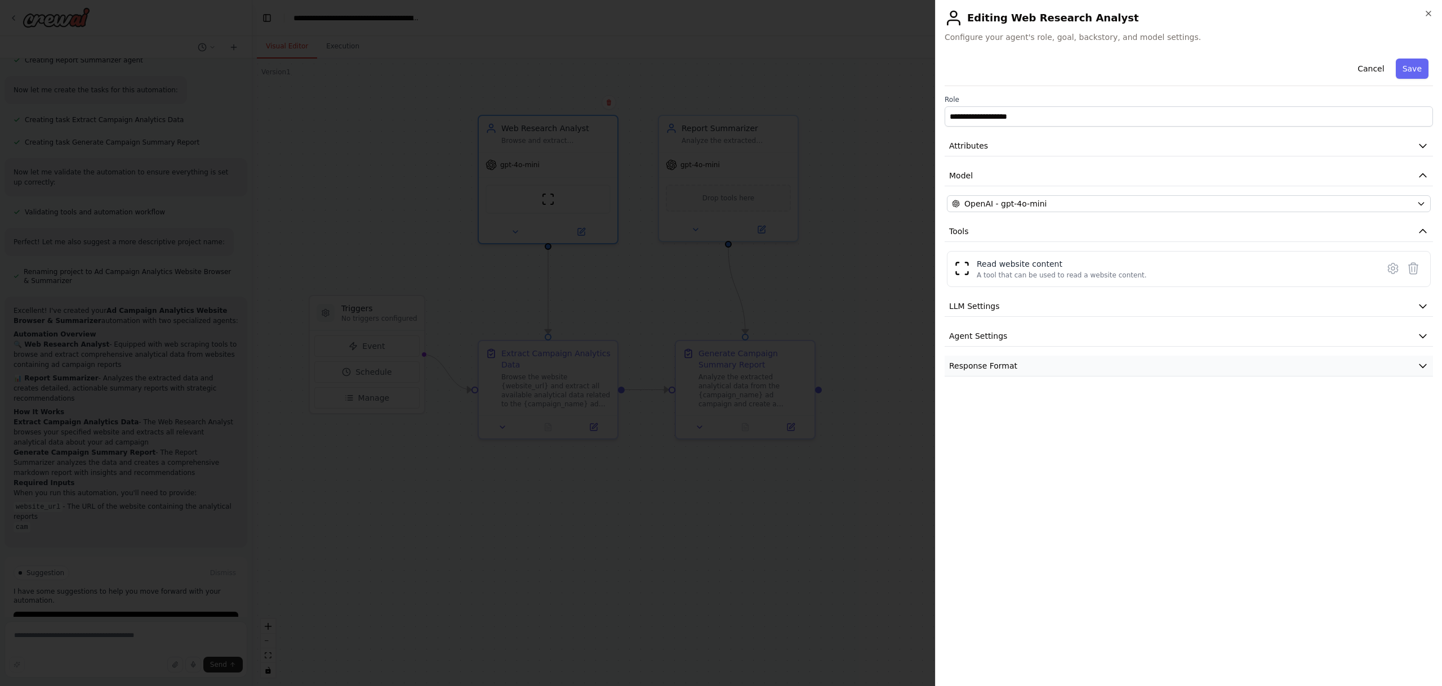
click at [1417, 367] on icon "button" at bounding box center [1422, 365] width 11 height 11
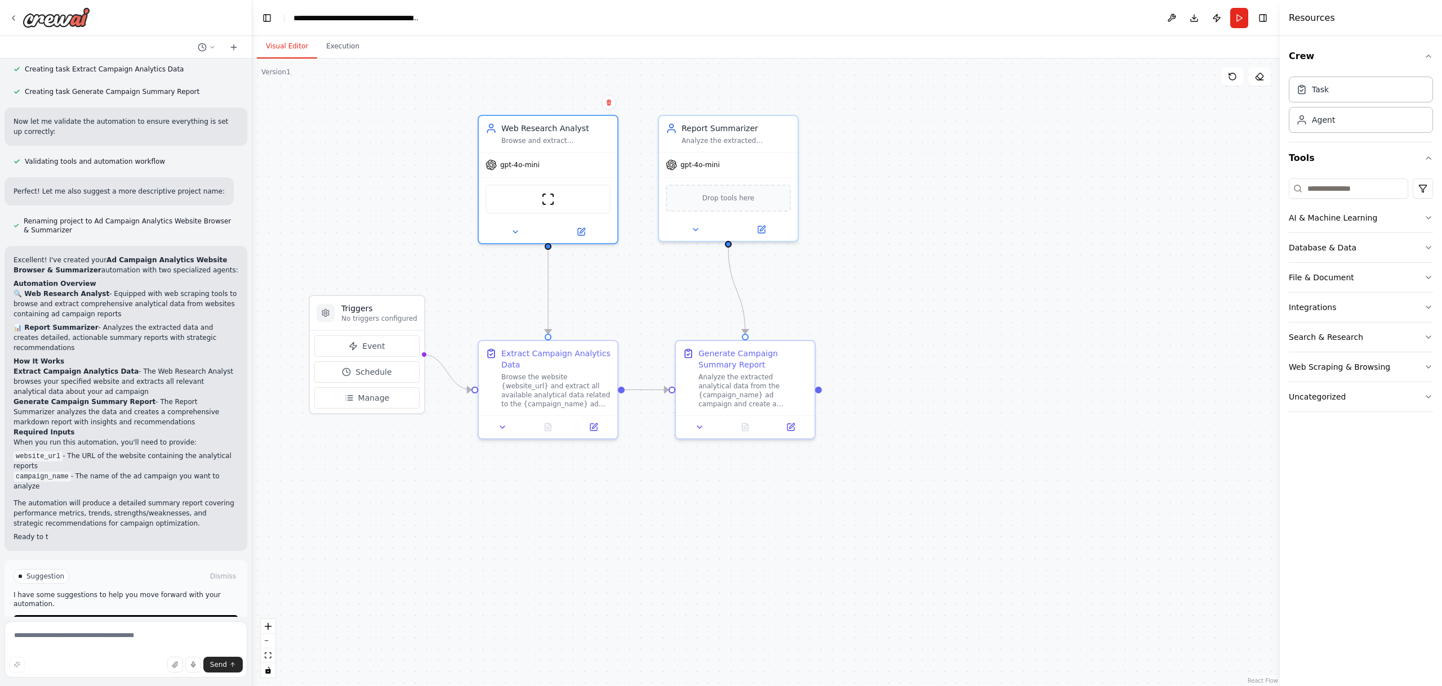
scroll to position [524, 0]
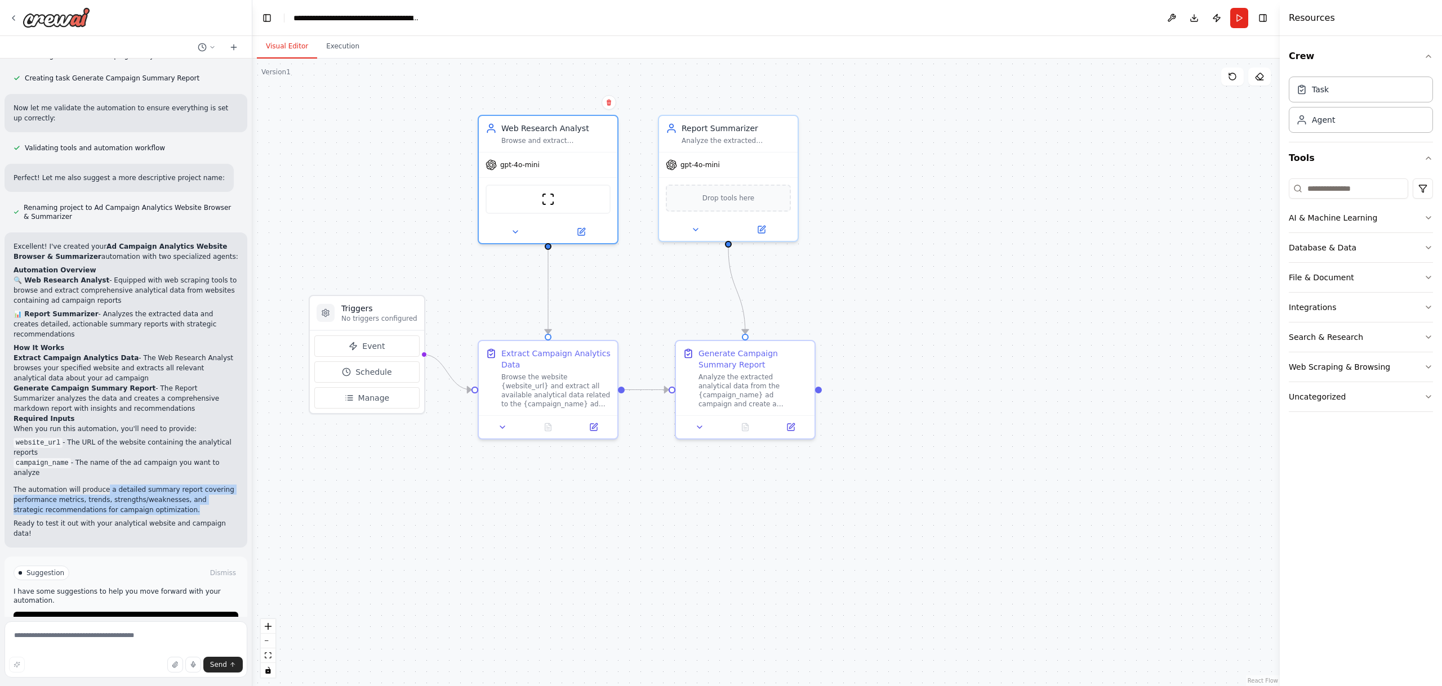
drag, startPoint x: 103, startPoint y: 470, endPoint x: 167, endPoint y: 494, distance: 68.6
click at [167, 494] on p "The automation will produce a detailed summary report covering performance metr…" at bounding box center [126, 500] width 225 height 30
click at [186, 487] on p "The automation will produce a detailed summary report covering performance metr…" at bounding box center [126, 500] width 225 height 30
drag, startPoint x: 154, startPoint y: 481, endPoint x: 172, endPoint y: 489, distance: 20.0
click at [172, 489] on p "The automation will produce a detailed summary report covering performance metr…" at bounding box center [126, 500] width 225 height 30
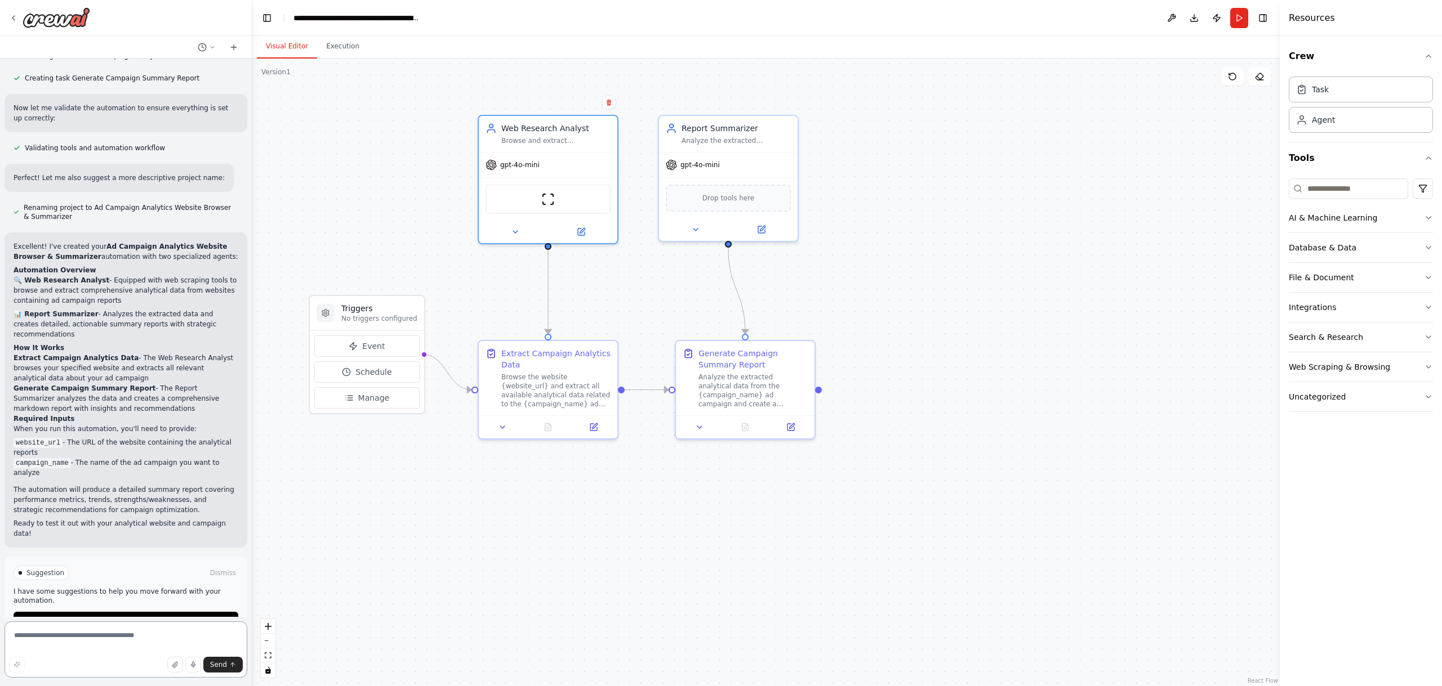
click at [85, 629] on textarea at bounding box center [126, 650] width 243 height 56
type textarea "**********"
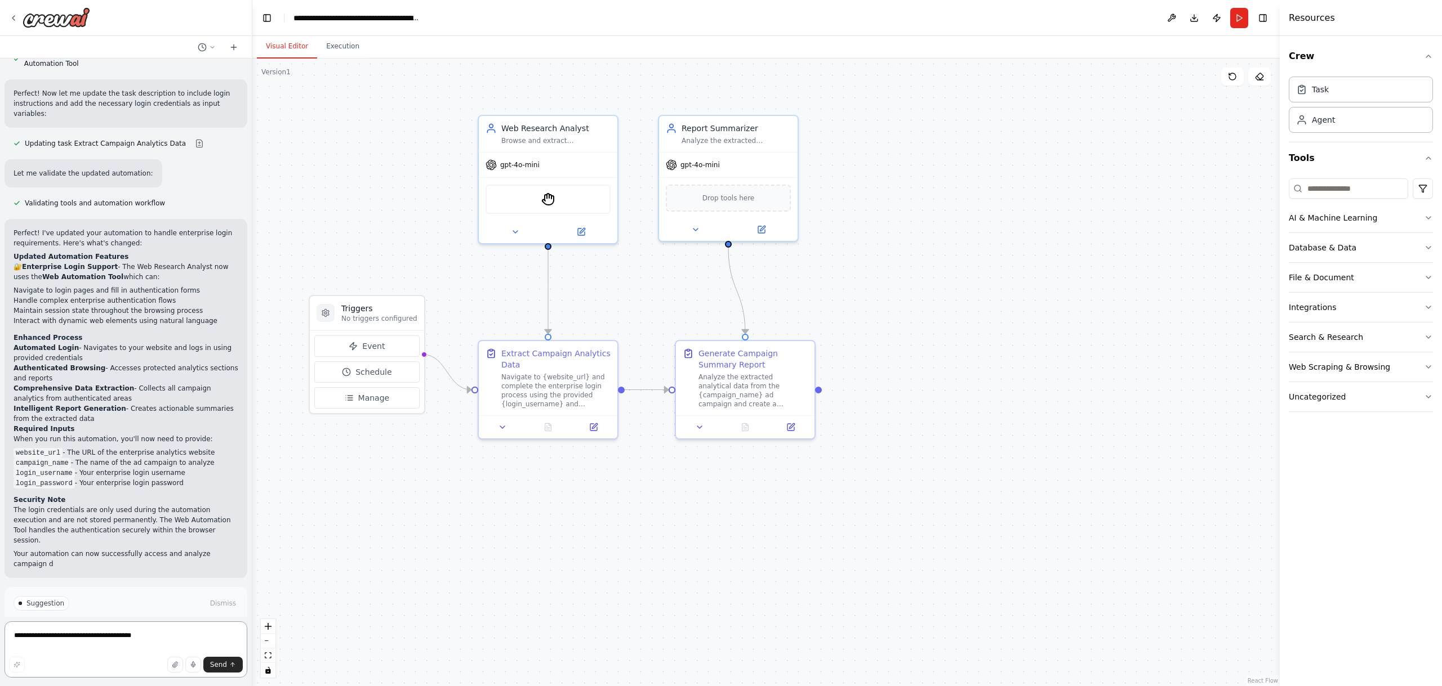
scroll to position [1379, 0]
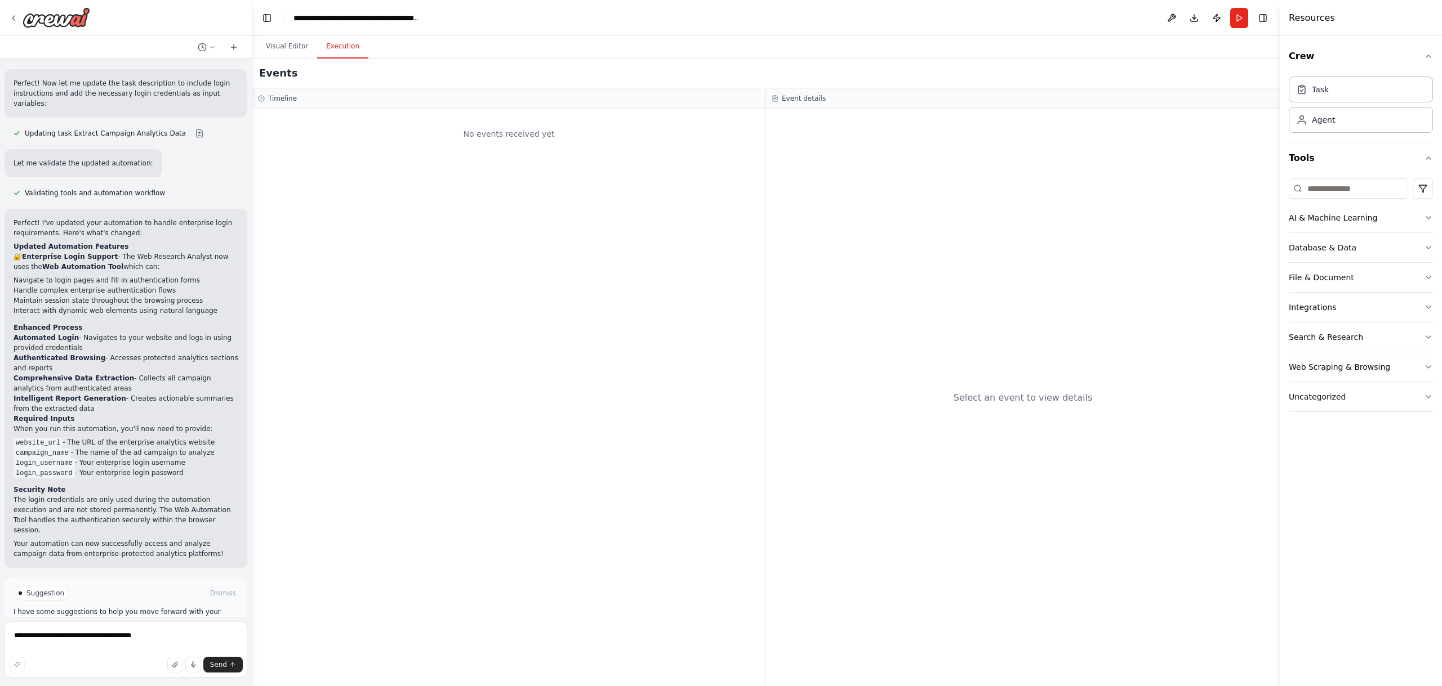
click at [339, 44] on button "Execution" at bounding box center [342, 47] width 51 height 24
click at [283, 47] on button "Visual Editor" at bounding box center [287, 47] width 60 height 24
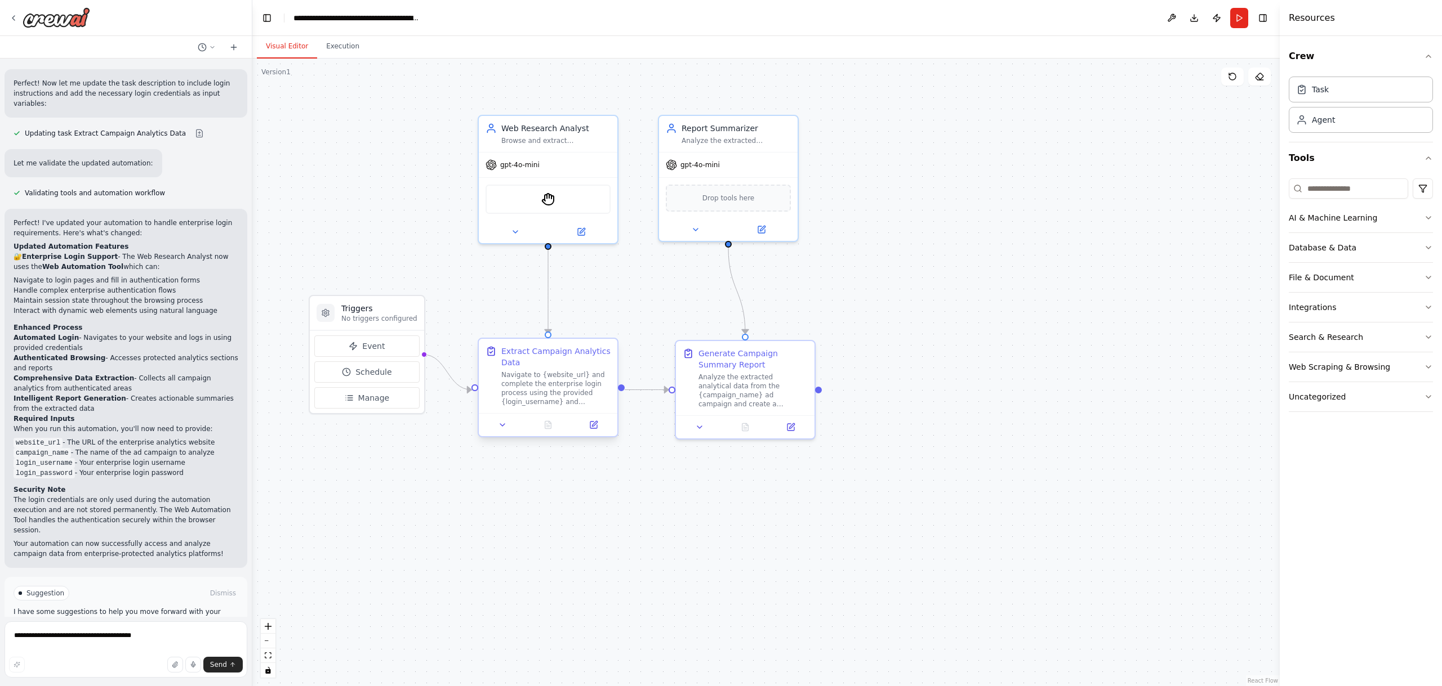
click at [539, 382] on div "Navigate to {website_url} and complete the enterprise login process using the p…" at bounding box center [555, 389] width 109 height 36
click at [503, 429] on icon at bounding box center [502, 425] width 9 height 9
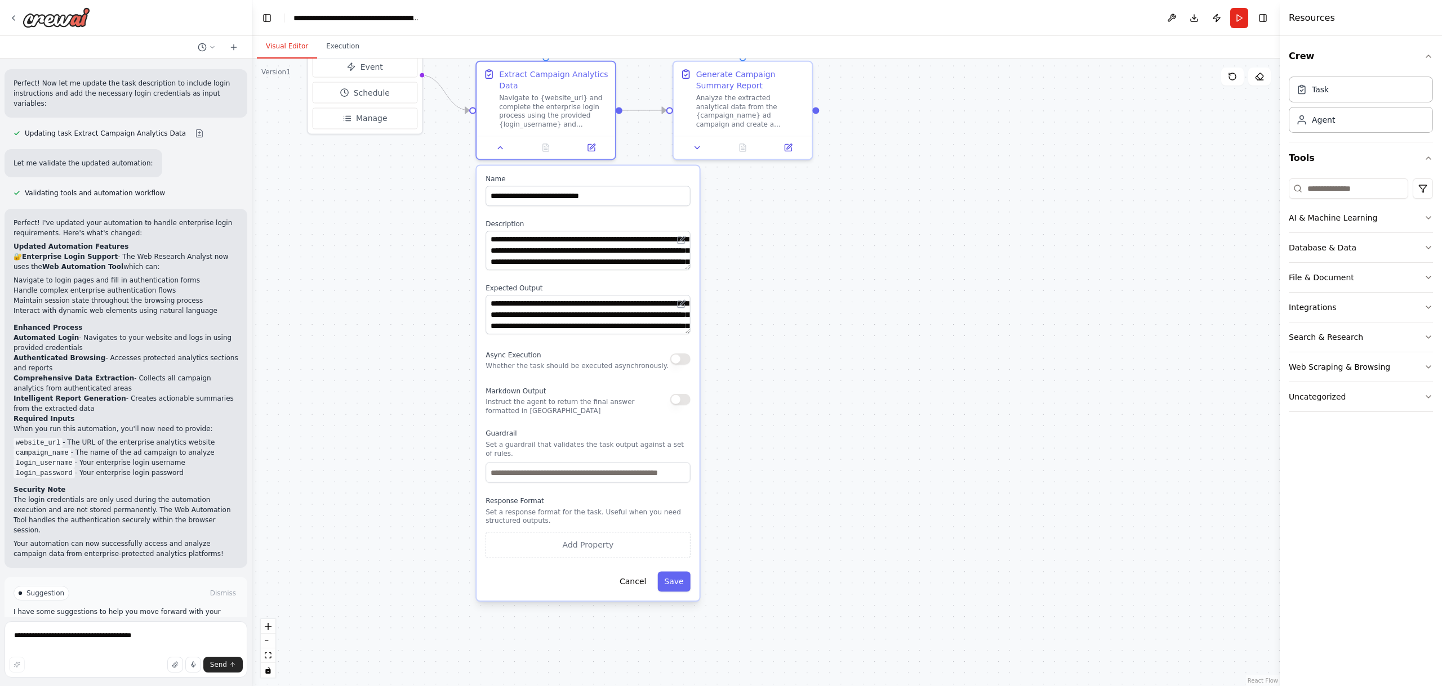
drag, startPoint x: 445, startPoint y: 310, endPoint x: 445, endPoint y: 30, distance: 280.4
click at [445, 30] on main "**********" at bounding box center [765, 343] width 1027 height 686
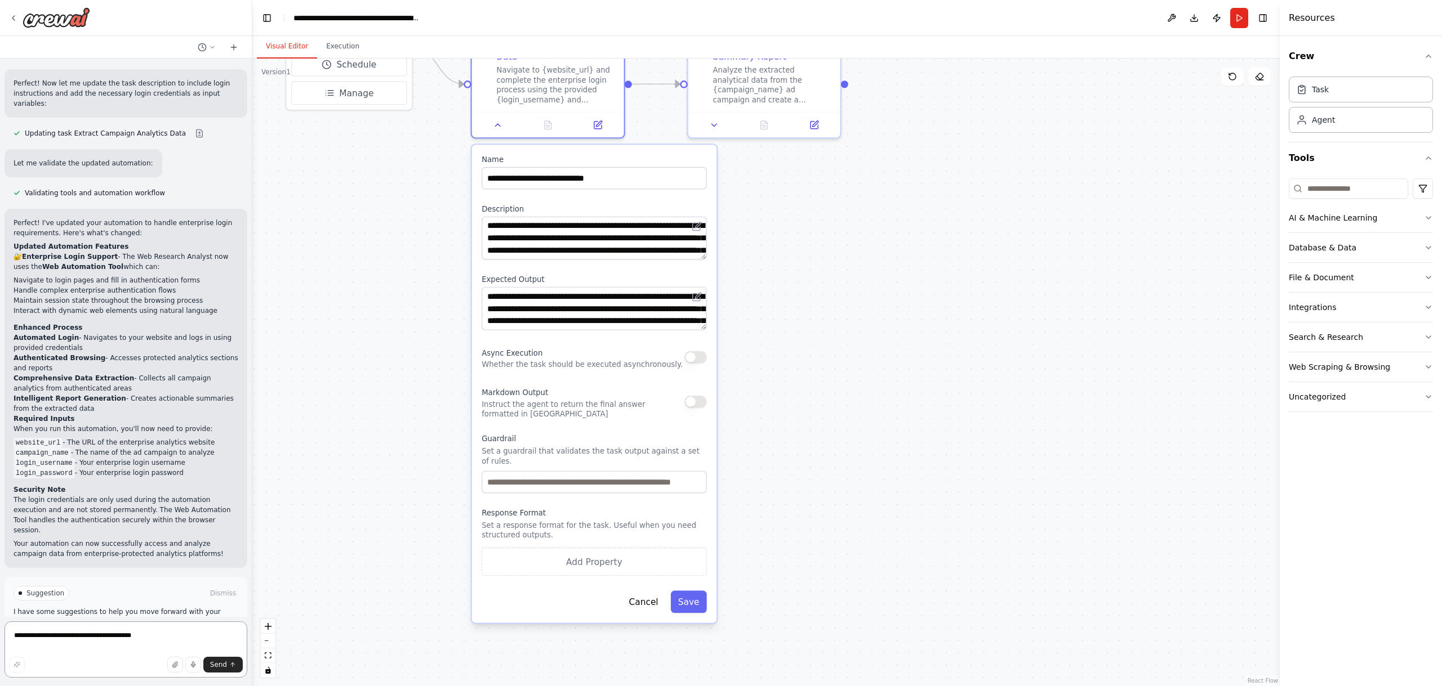
click at [99, 636] on textarea "**********" at bounding box center [126, 650] width 243 height 56
type textarea "**********"
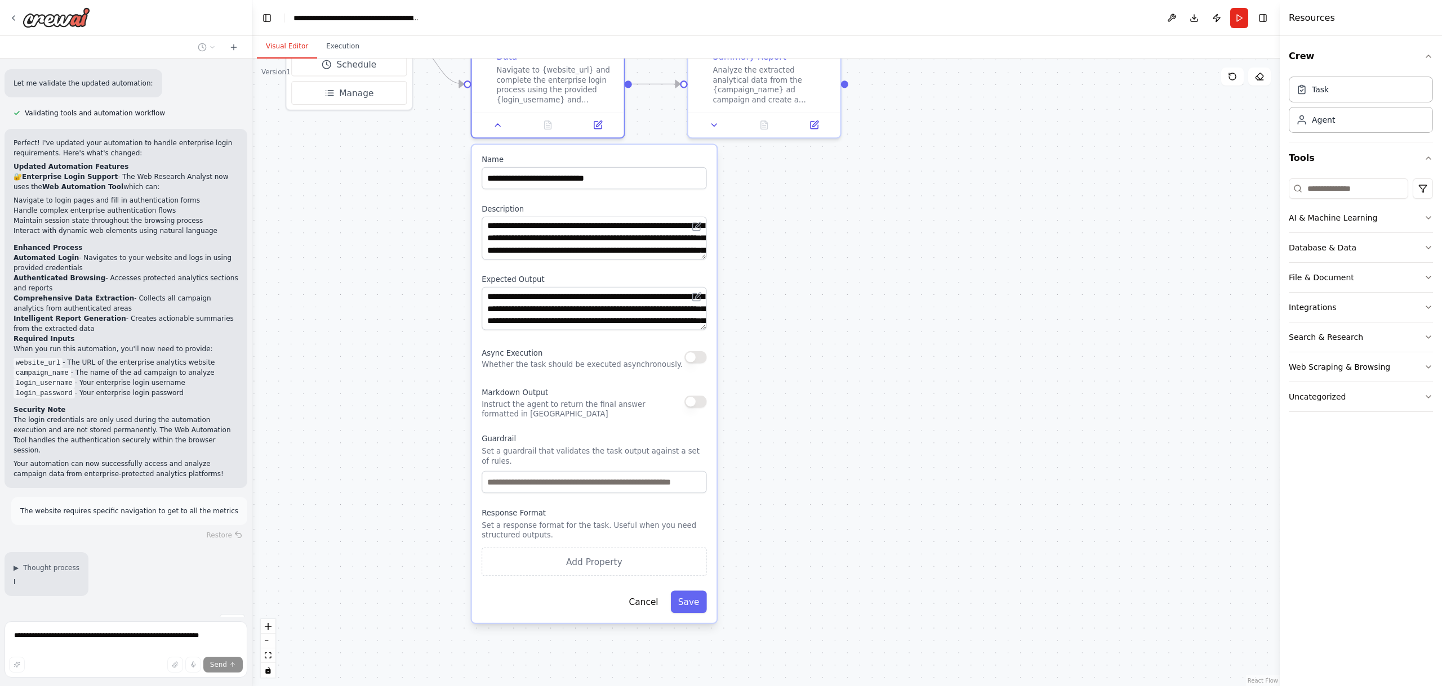
type textarea "**********"
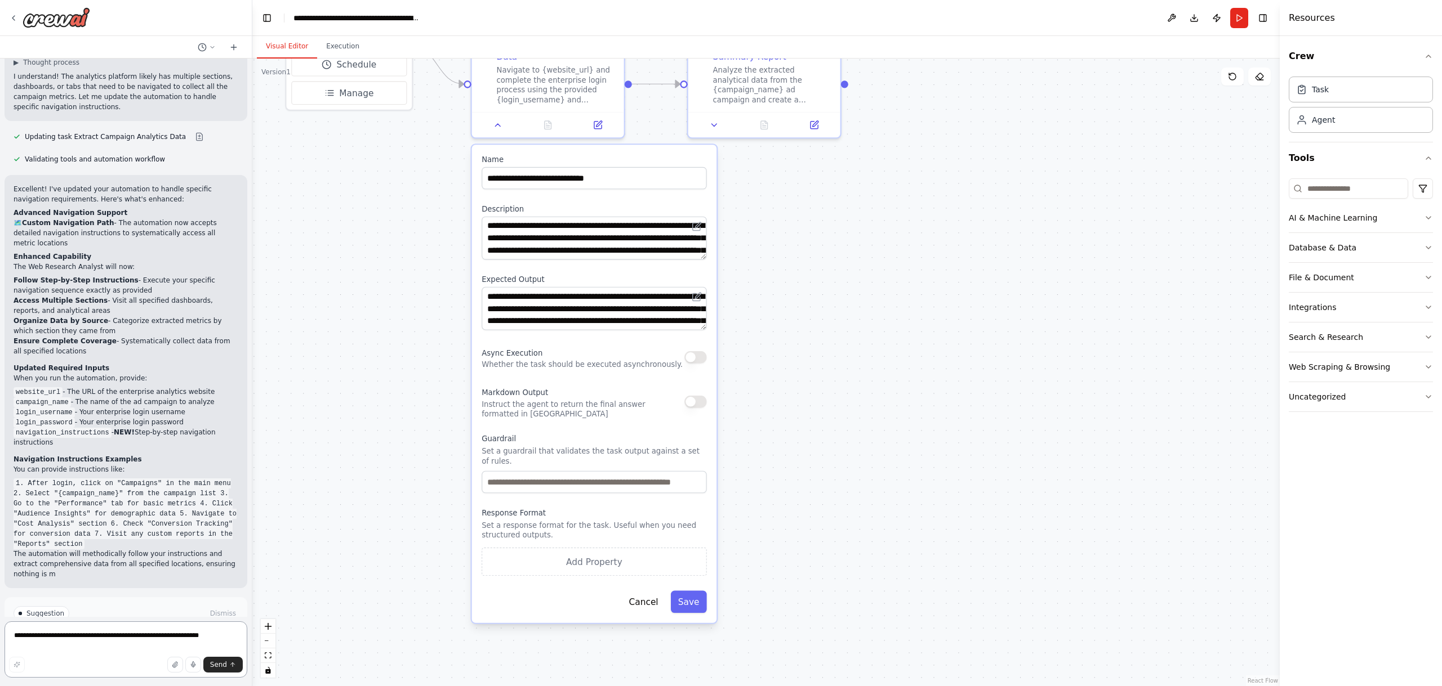
scroll to position [1975, 0]
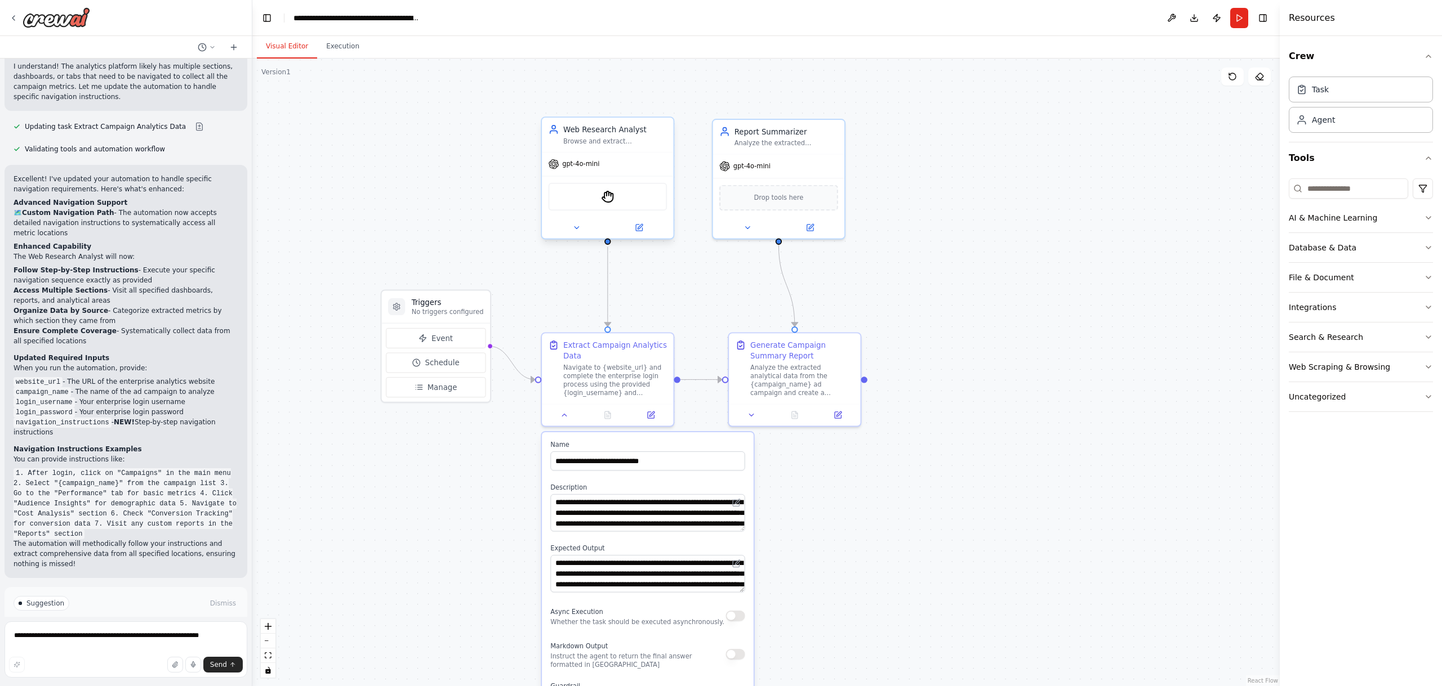
drag, startPoint x: 529, startPoint y: 153, endPoint x: 595, endPoint y: 238, distance: 107.9
click at [552, 282] on div ".deletable-edge-delete-btn { width: 20px; height: 20px; border: 0px solid #ffff…" at bounding box center [765, 373] width 1027 height 628
click at [634, 145] on div "Web Research Analyst Browse and extract comprehensive data from {website_url} c…" at bounding box center [607, 134] width 131 height 34
click at [642, 231] on icon at bounding box center [639, 227] width 8 height 8
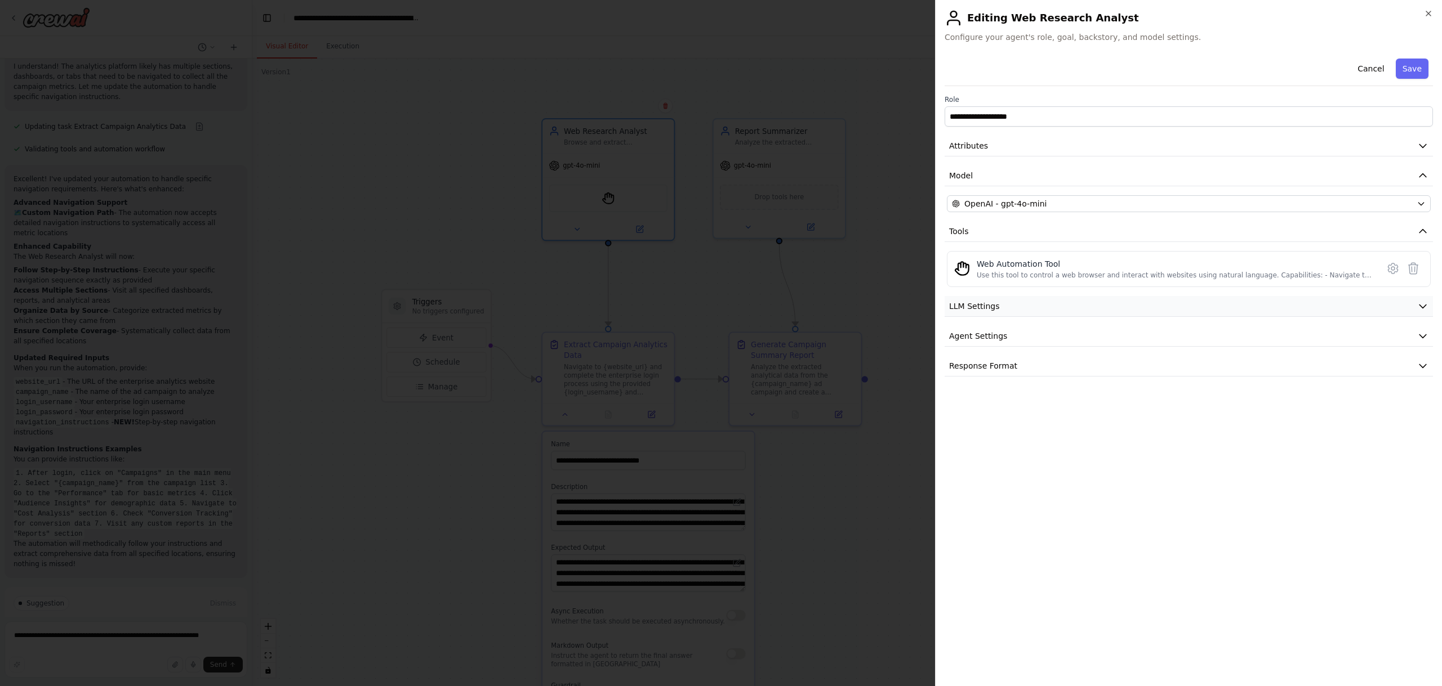
click at [1011, 304] on button "LLM Settings" at bounding box center [1188, 306] width 488 height 21
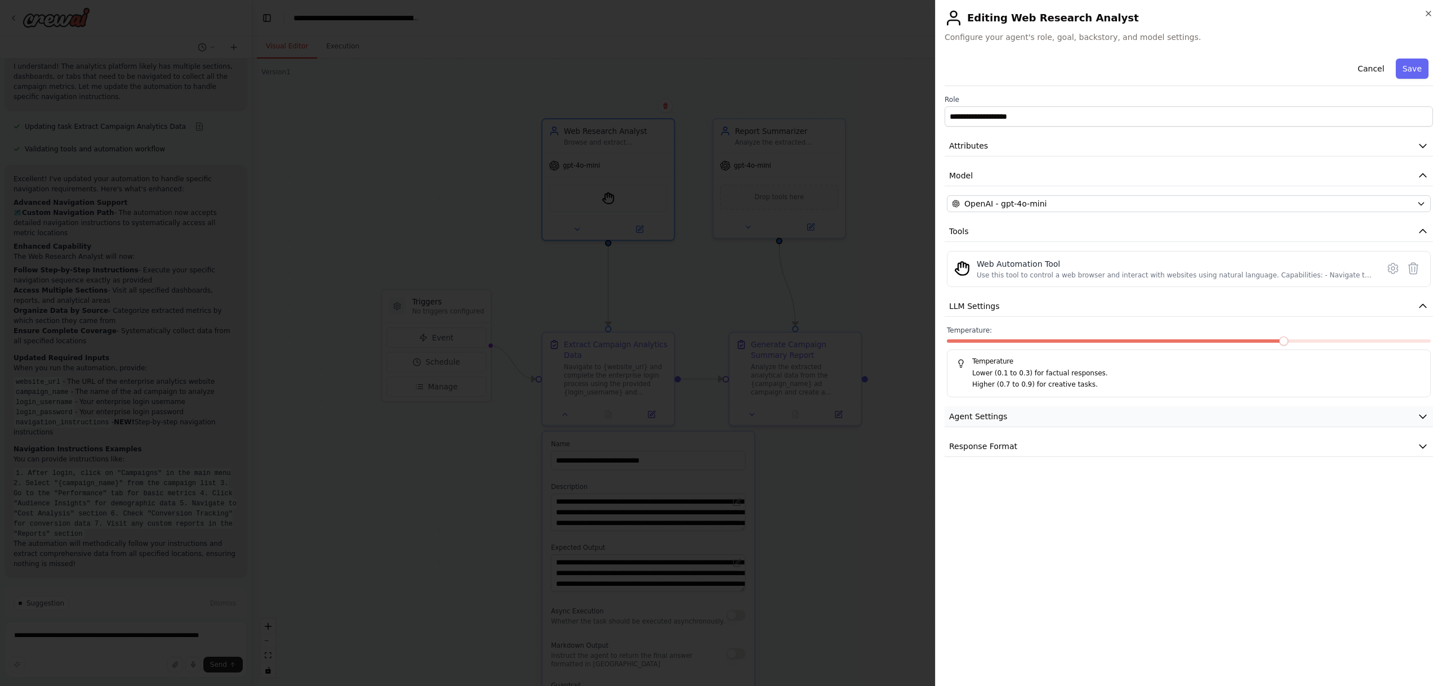
click at [1012, 415] on button "Agent Settings" at bounding box center [1188, 417] width 488 height 21
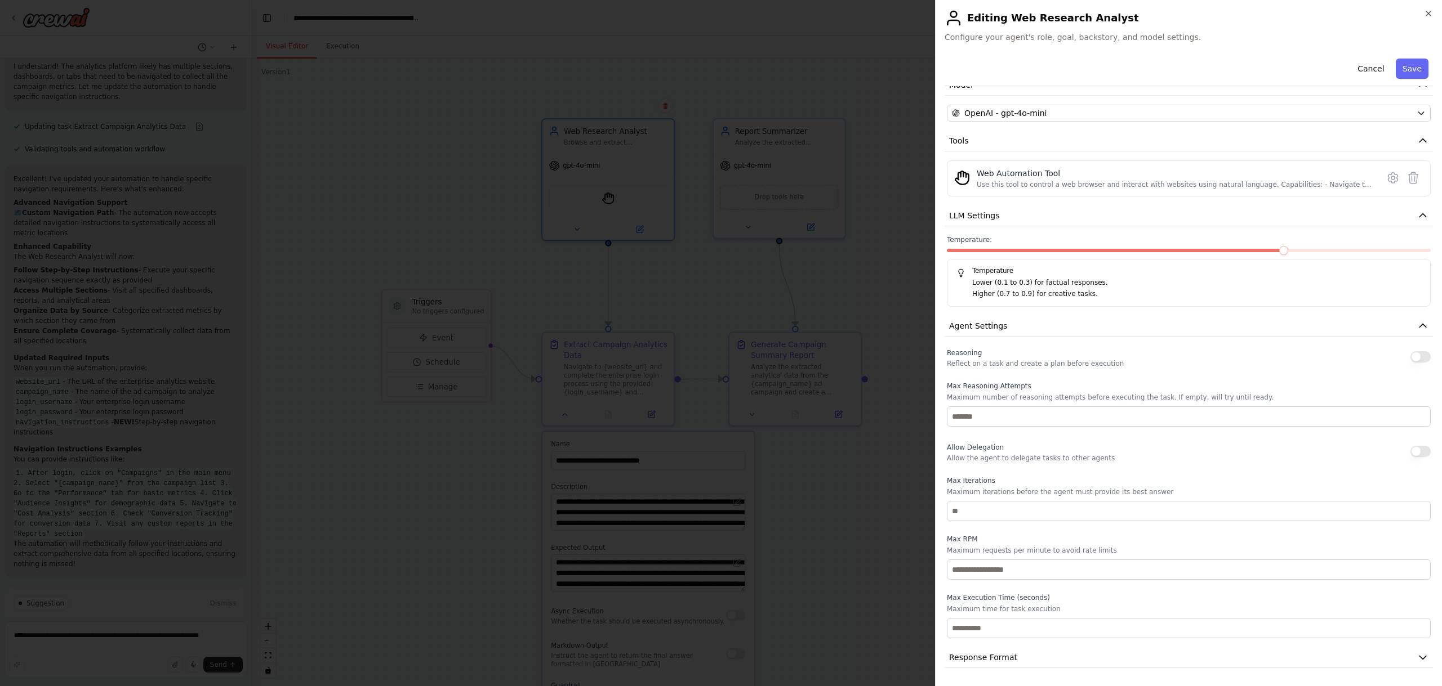
scroll to position [0, 0]
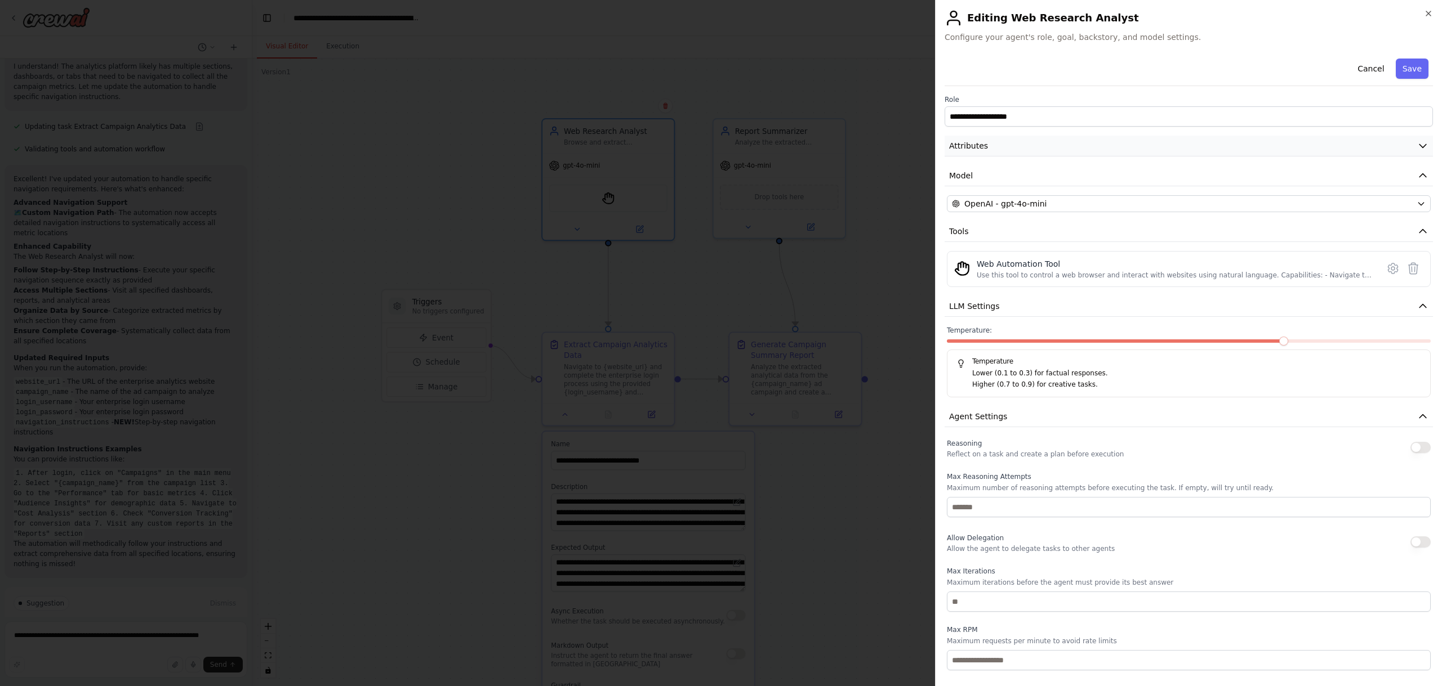
click at [1091, 151] on button "Attributes" at bounding box center [1188, 146] width 488 height 21
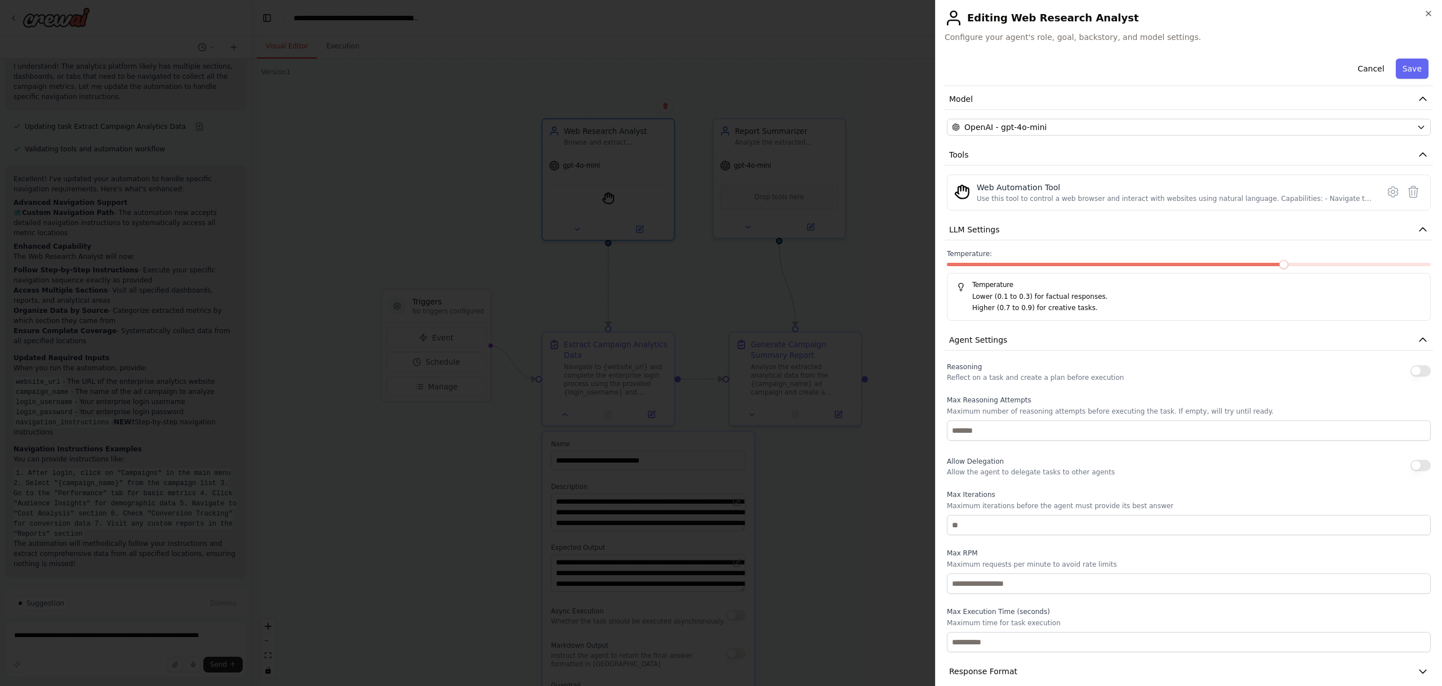
scroll to position [269, 0]
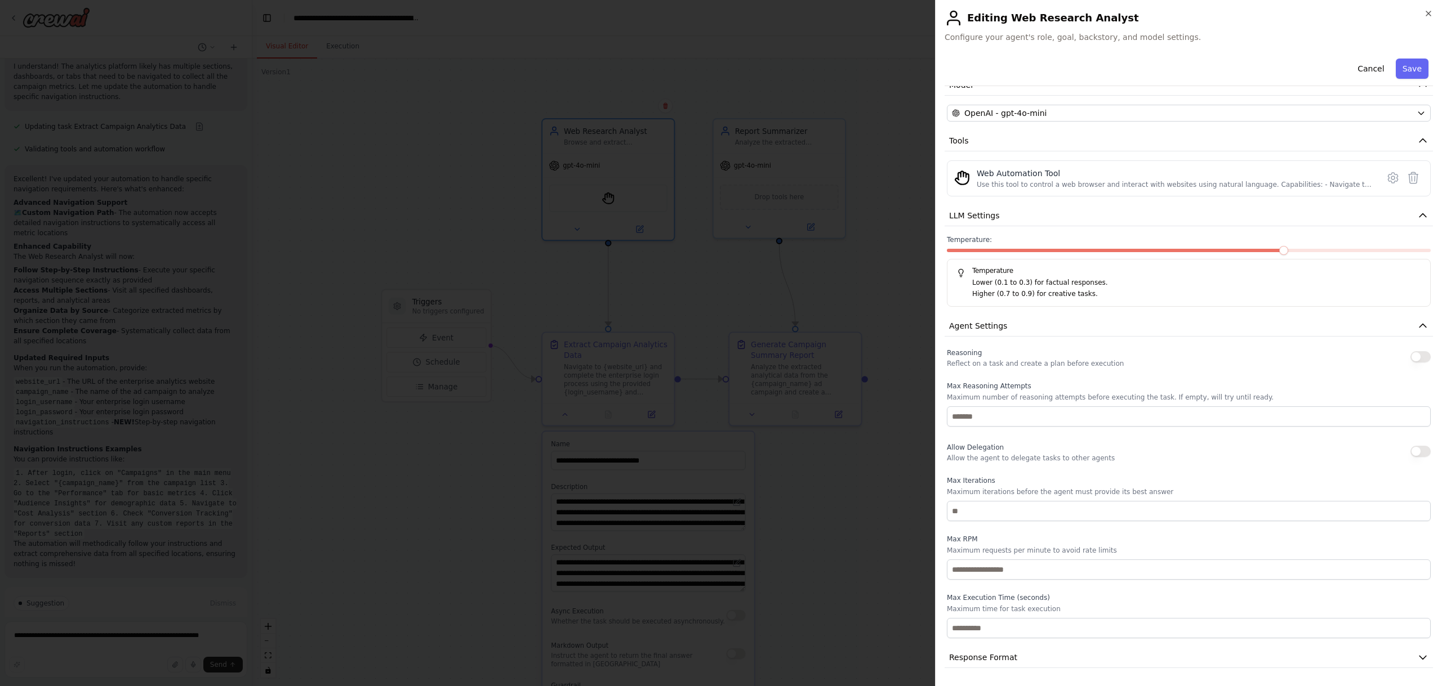
drag, startPoint x: 1045, startPoint y: 363, endPoint x: 1135, endPoint y: 363, distance: 89.5
click at [1135, 363] on div "Reasoning Reflect on a task and create a plan before execution" at bounding box center [1189, 357] width 484 height 23
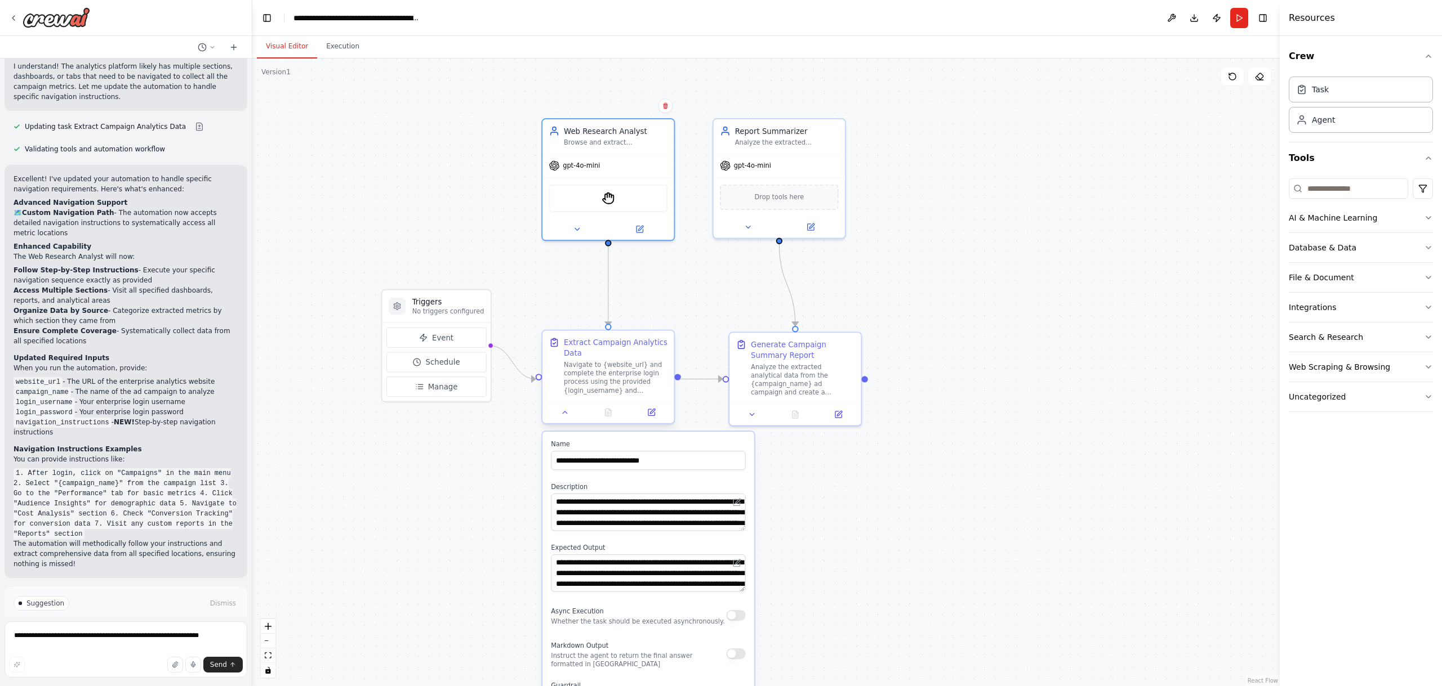
click at [594, 362] on div "Navigate to {website_url} and complete the enterprise login process using the p…" at bounding box center [616, 378] width 104 height 34
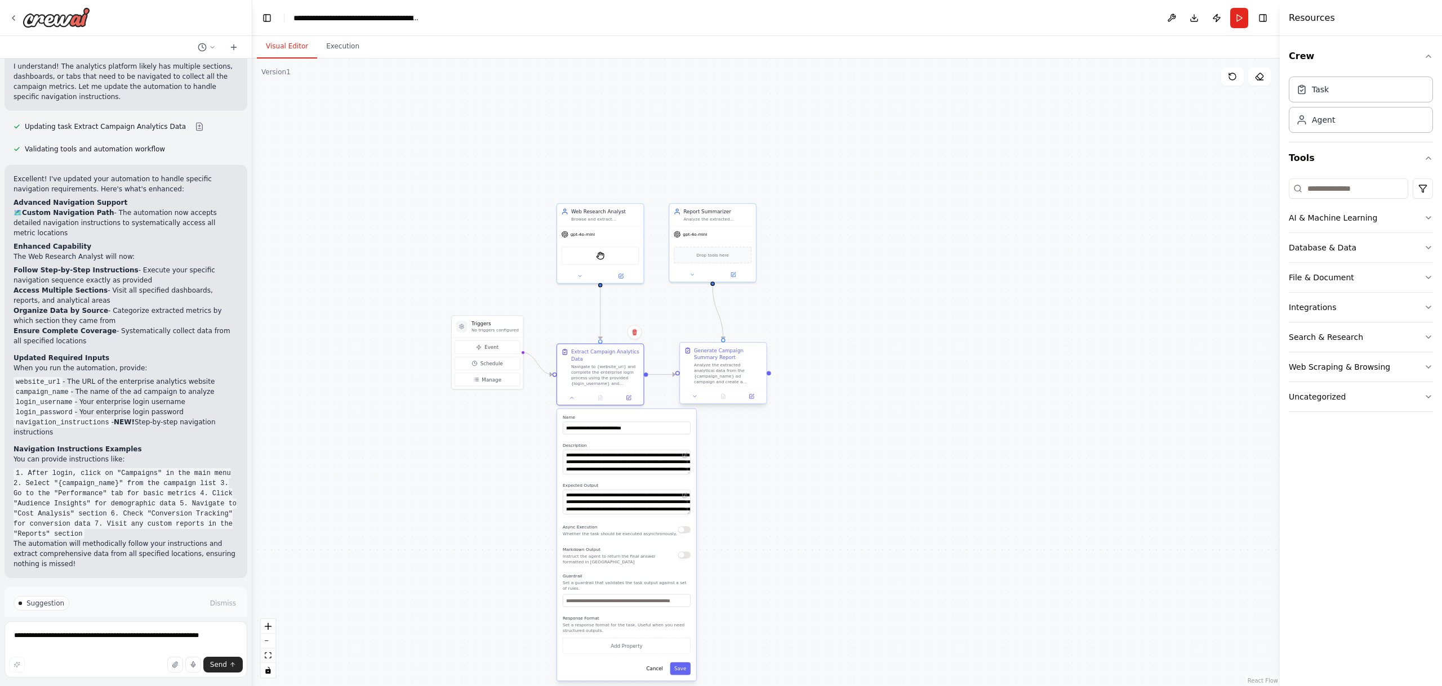
click at [739, 372] on div "Analyze the extracted analytical data from the {campaign_name} ad campaign and …" at bounding box center [728, 374] width 68 height 23
drag, startPoint x: 739, startPoint y: 225, endPoint x: 1108, endPoint y: 226, distance: 369.4
click at [1108, 226] on div "gpt-4o-mini" at bounding box center [1084, 232] width 86 height 15
drag, startPoint x: 738, startPoint y: 366, endPoint x: 843, endPoint y: 266, distance: 145.0
click at [843, 266] on div "Analyze the extracted analytical data from the {campaign_name} ad campaign and …" at bounding box center [830, 275] width 68 height 23
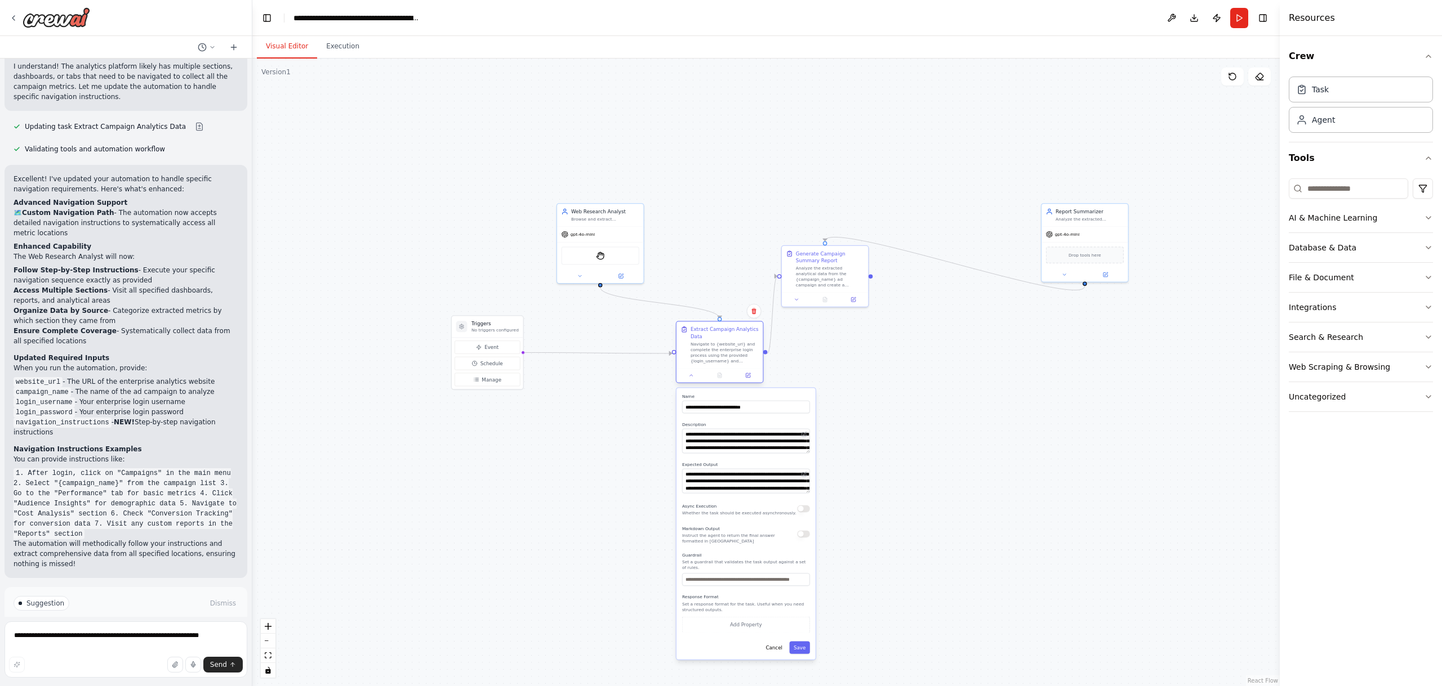
drag, startPoint x: 617, startPoint y: 368, endPoint x: 734, endPoint y: 348, distance: 118.8
click at [734, 348] on div "Navigate to {website_url} and complete the enterprise login process using the p…" at bounding box center [724, 352] width 68 height 23
click at [602, 218] on div "Browse and extract comprehensive data from {website_url} containing analytical …" at bounding box center [605, 218] width 68 height 6
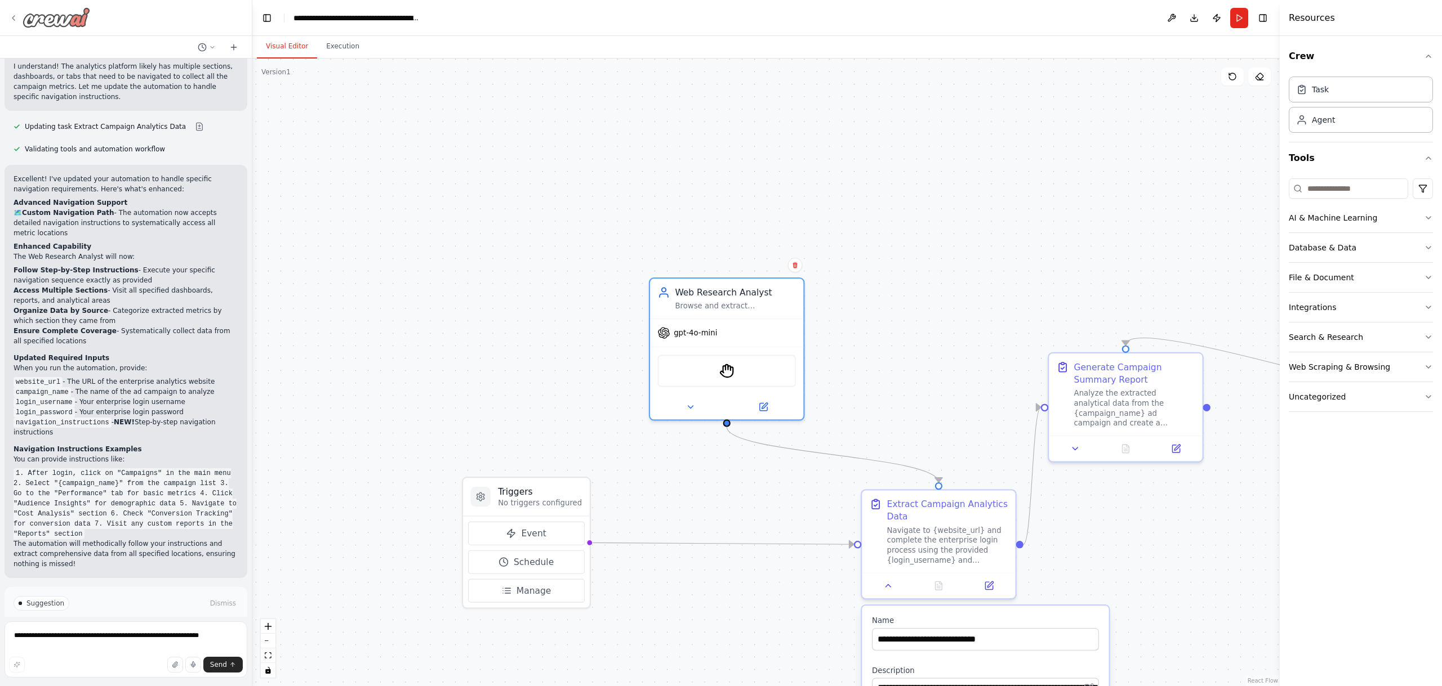
click at [15, 20] on icon at bounding box center [13, 18] width 2 height 5
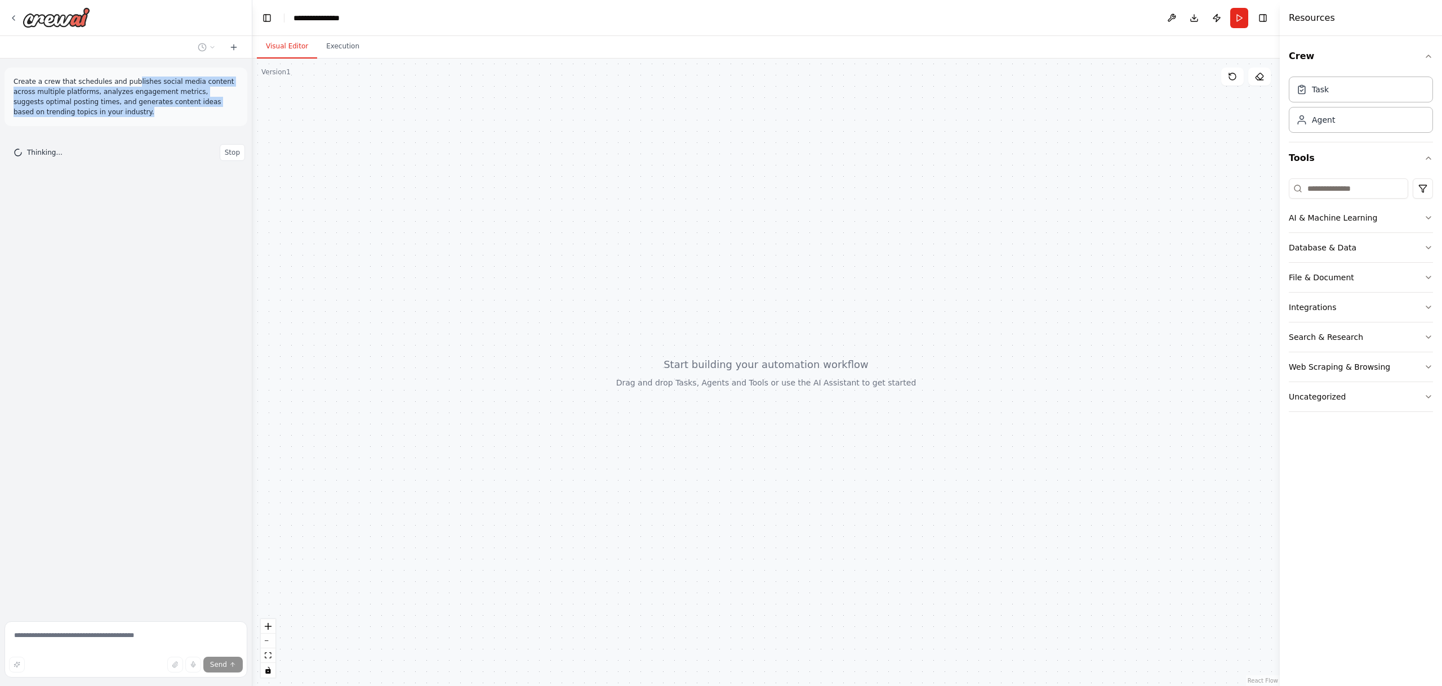
drag, startPoint x: 134, startPoint y: 82, endPoint x: 210, endPoint y: 119, distance: 84.9
click at [210, 119] on div "Create a crew that schedules and publishes social media content across multiple…" at bounding box center [126, 97] width 243 height 59
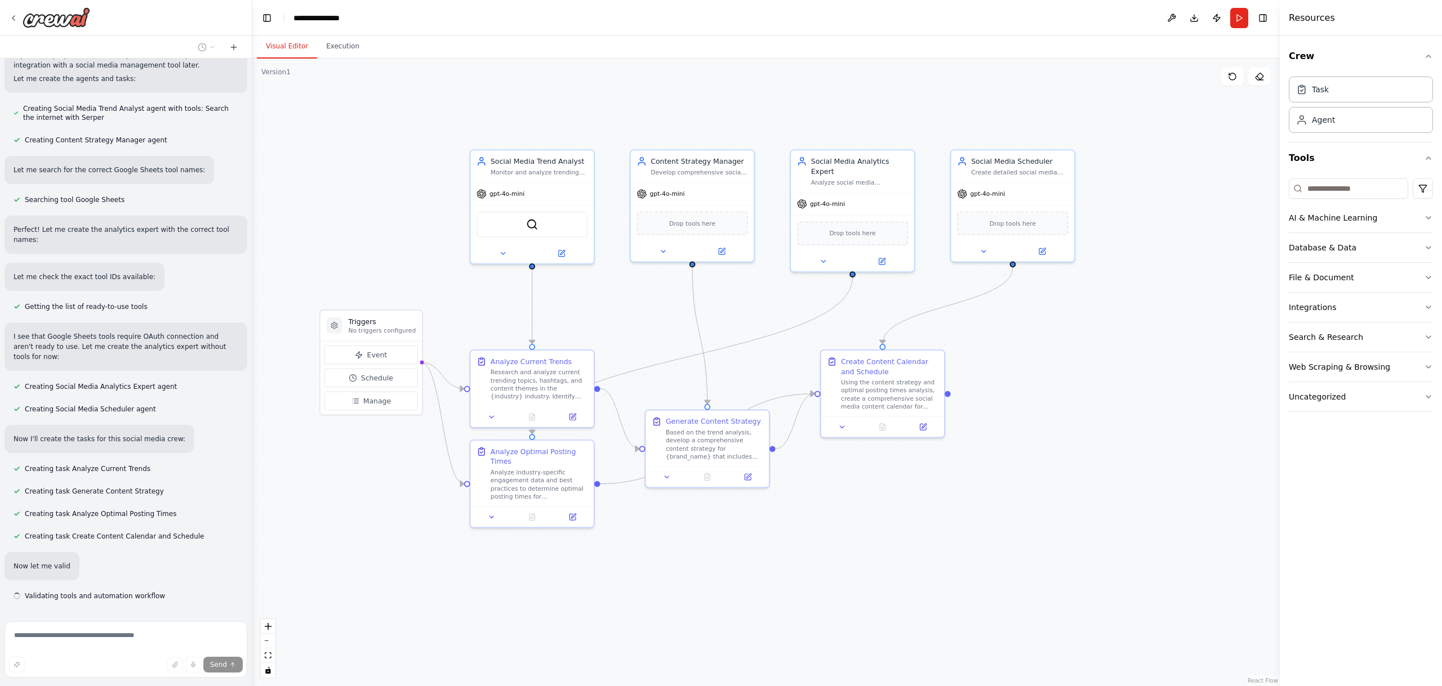
scroll to position [683, 0]
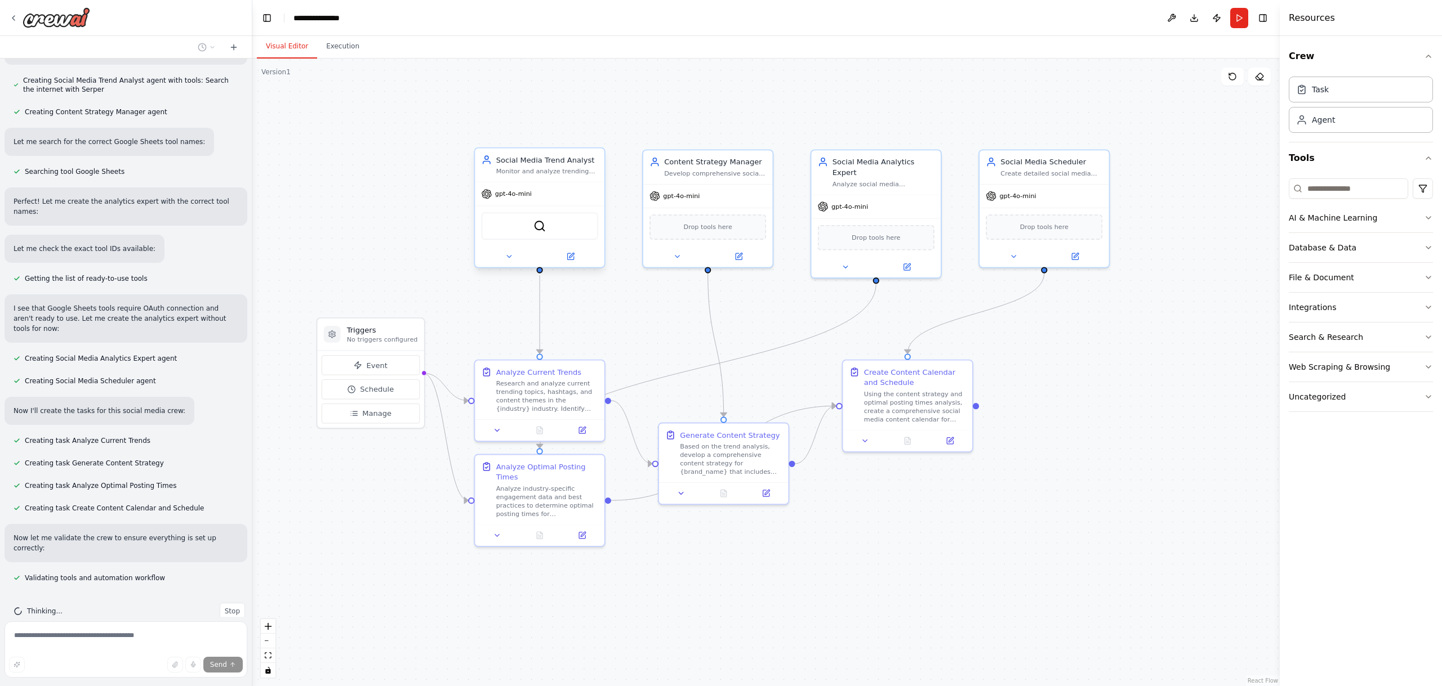
click at [559, 173] on div "Monitor and analyze trending topics in {industry} to identify content opportuni…" at bounding box center [547, 171] width 102 height 8
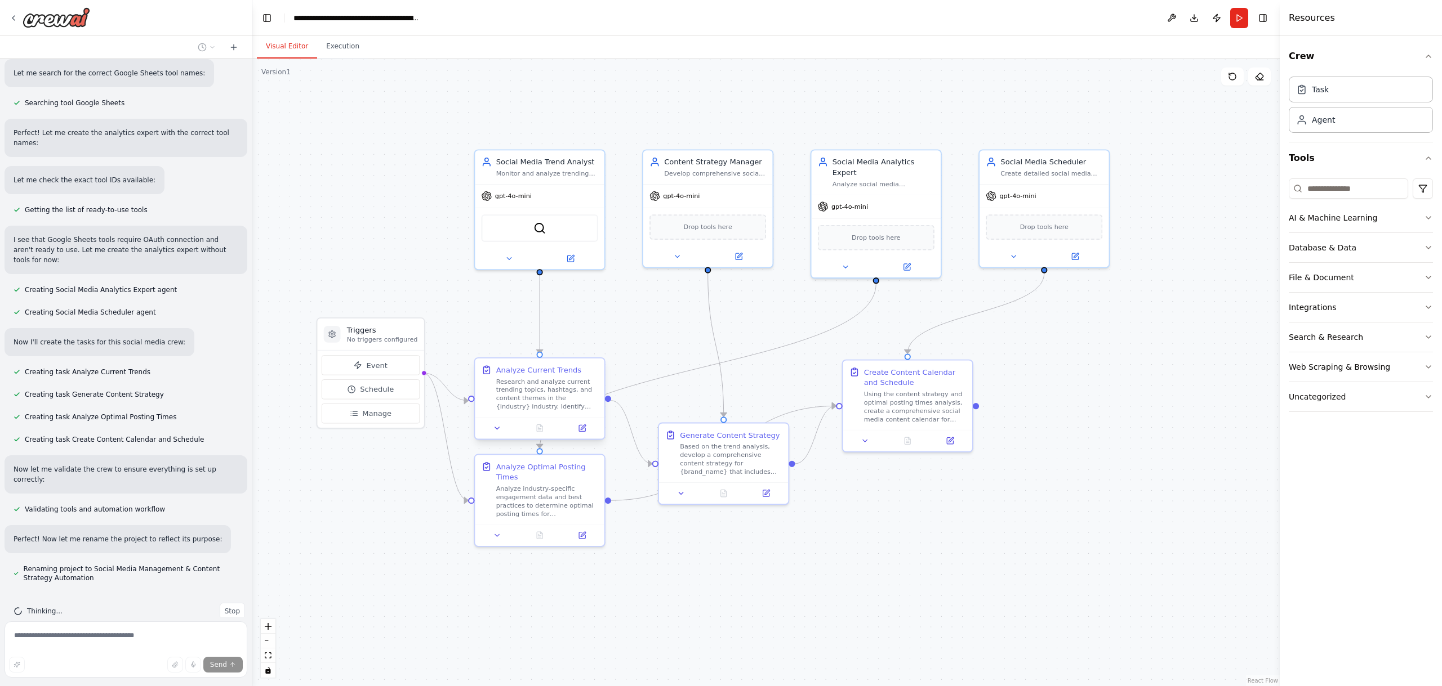
click at [549, 376] on div "Analyze Current Trends Research and analyze current trending topics, hashtags, …" at bounding box center [547, 388] width 102 height 46
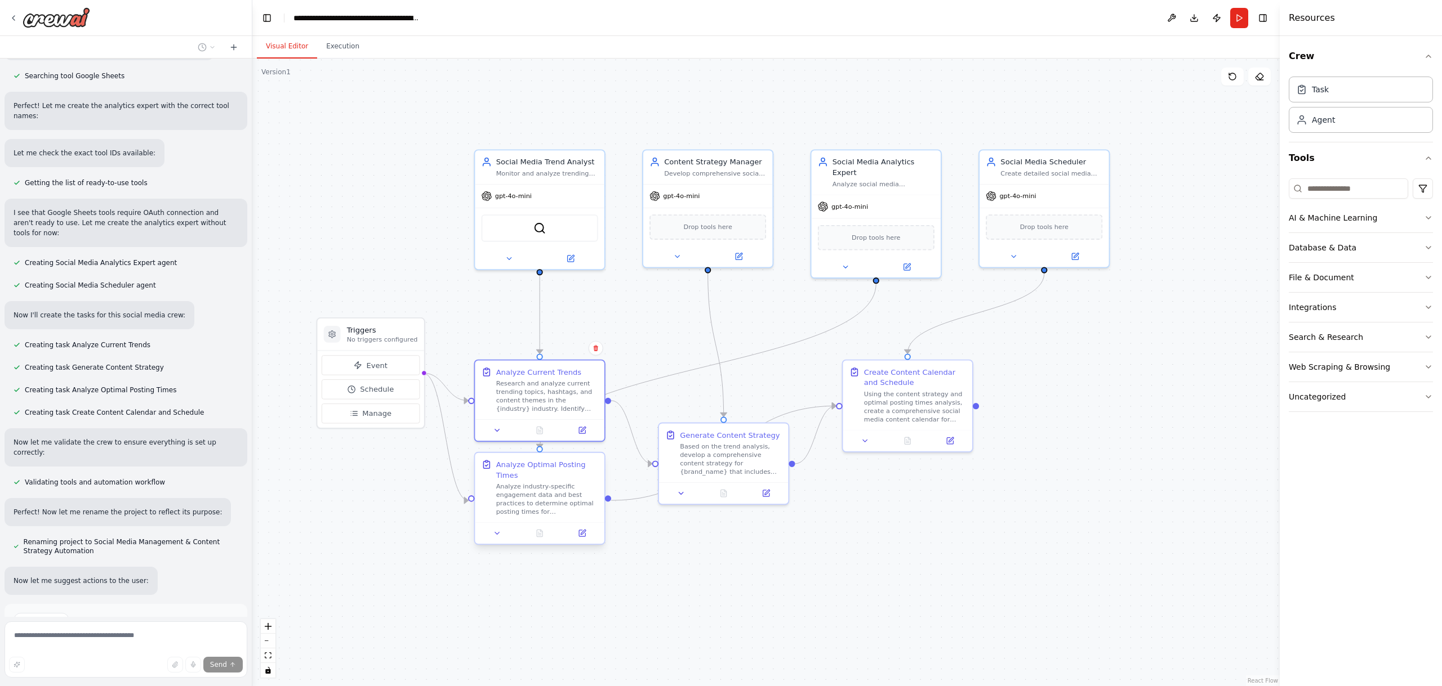
click at [564, 486] on div "Analyze industry-specific engagement data and best practices to determine optim…" at bounding box center [547, 500] width 102 height 34
click at [745, 460] on div "Based on the trend analysis, develop a comprehensive content strategy for {bran…" at bounding box center [731, 457] width 102 height 34
click at [941, 400] on div "Using the content strategy and optimal posting times analysis, create a compreh…" at bounding box center [915, 405] width 102 height 34
click at [895, 184] on div "Analyze social media performance data, identify optimal posting times, and prov…" at bounding box center [883, 182] width 102 height 8
click at [1089, 197] on div "gpt-4o-mini" at bounding box center [1044, 193] width 130 height 23
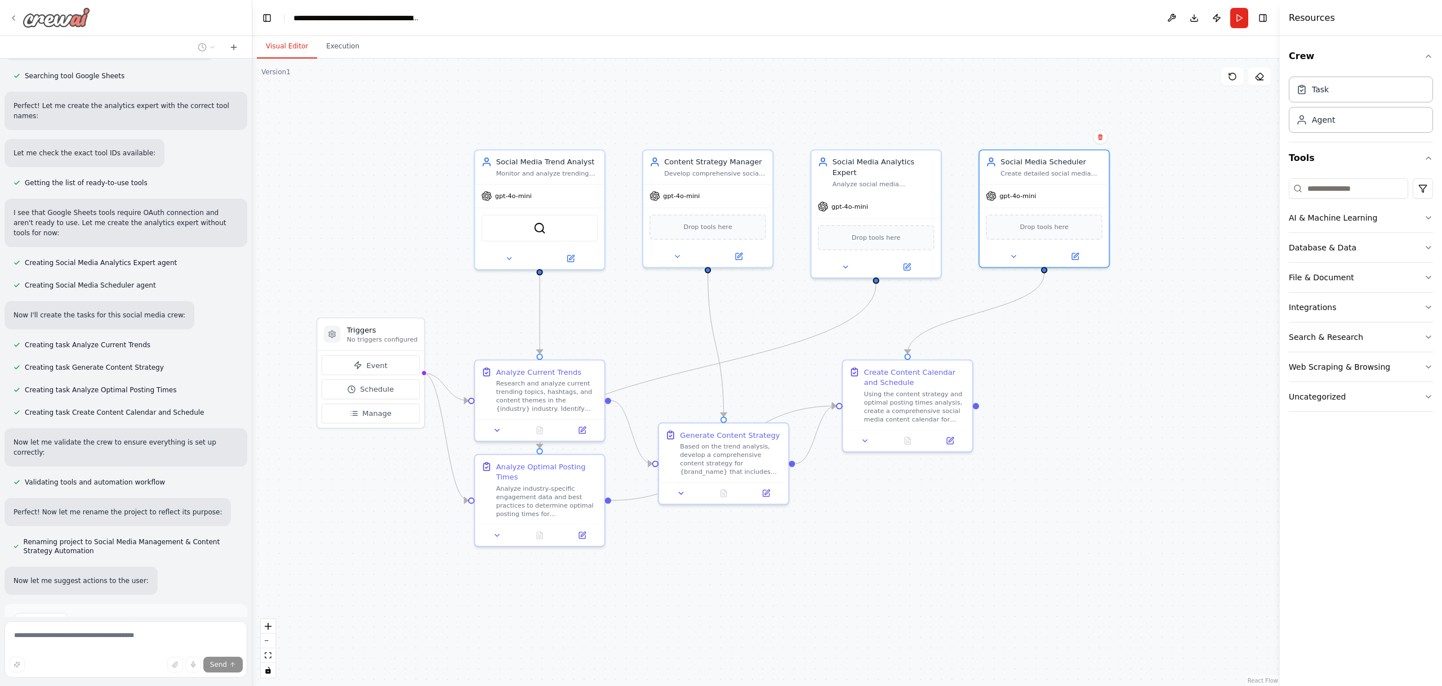
click at [18, 18] on div at bounding box center [49, 17] width 81 height 20
